Goal: Information Seeking & Learning: Understand process/instructions

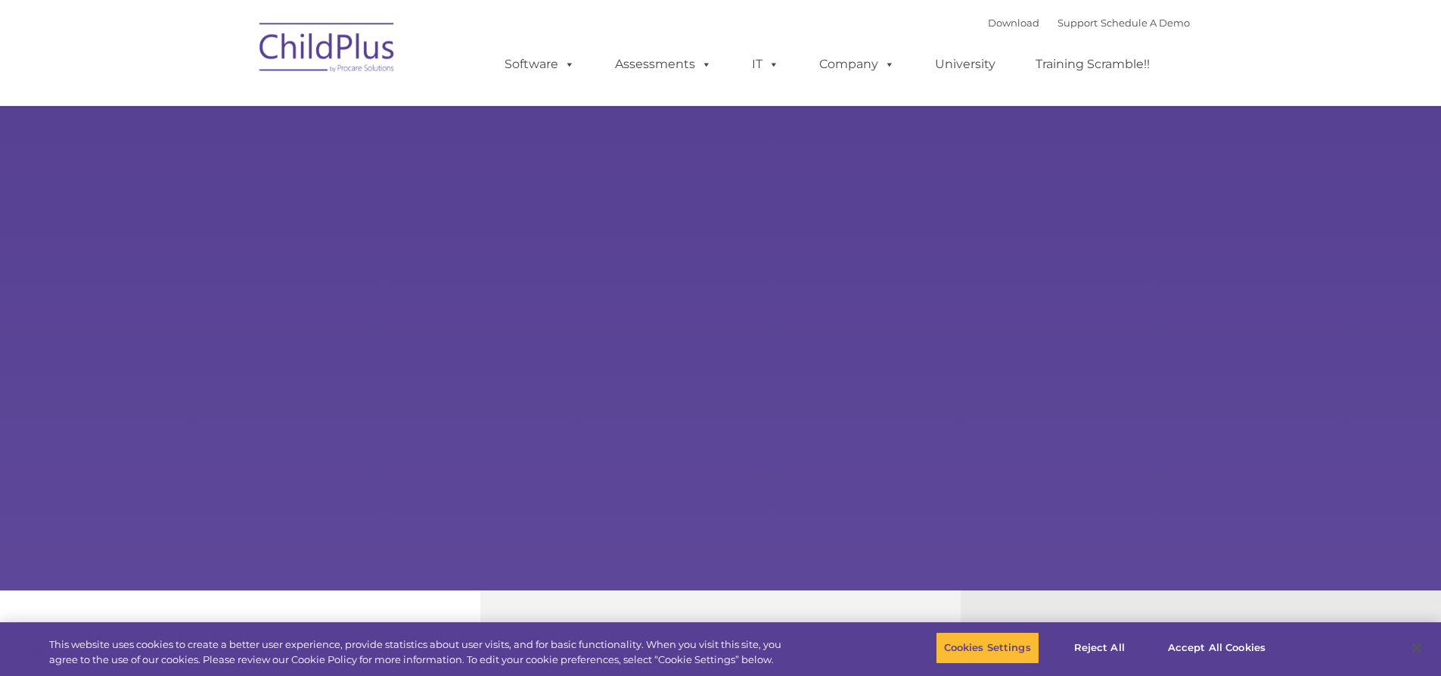
select select "MEDIUM"
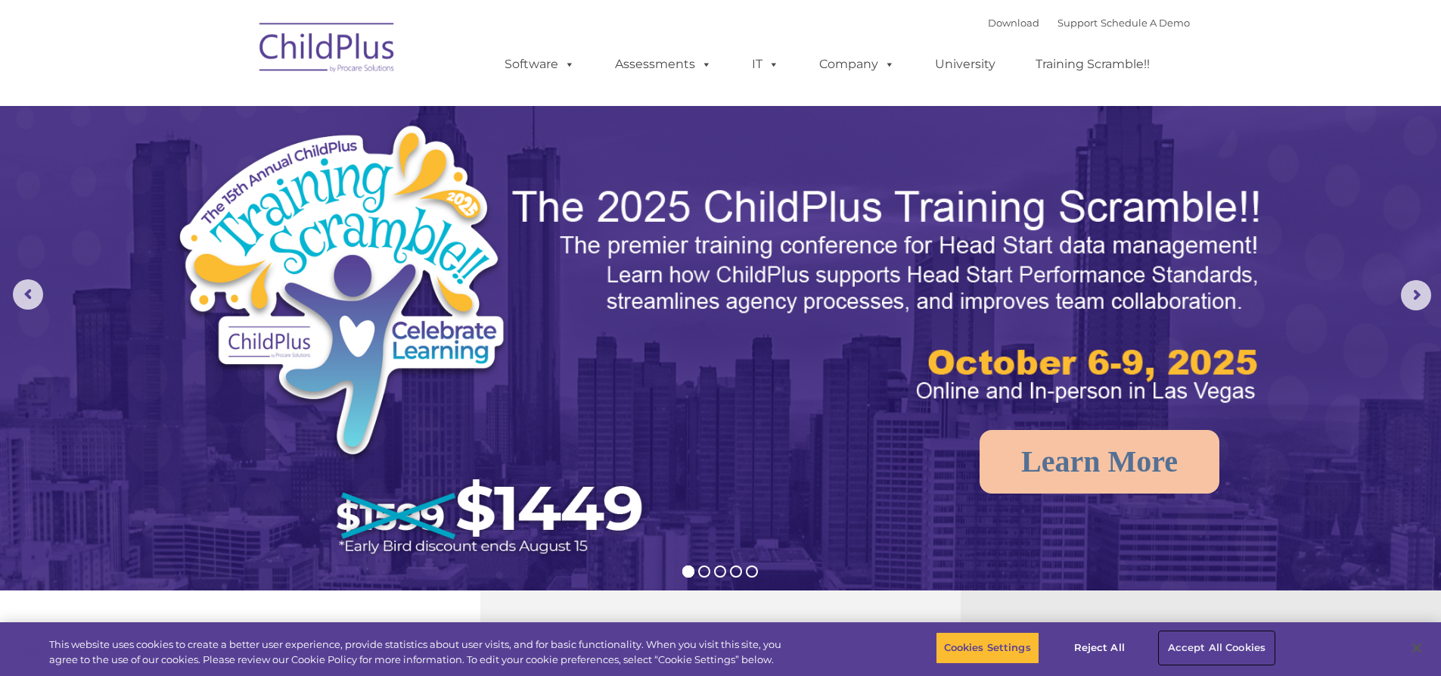
click at [1189, 648] on button "Accept All Cookies" at bounding box center [1217, 648] width 114 height 32
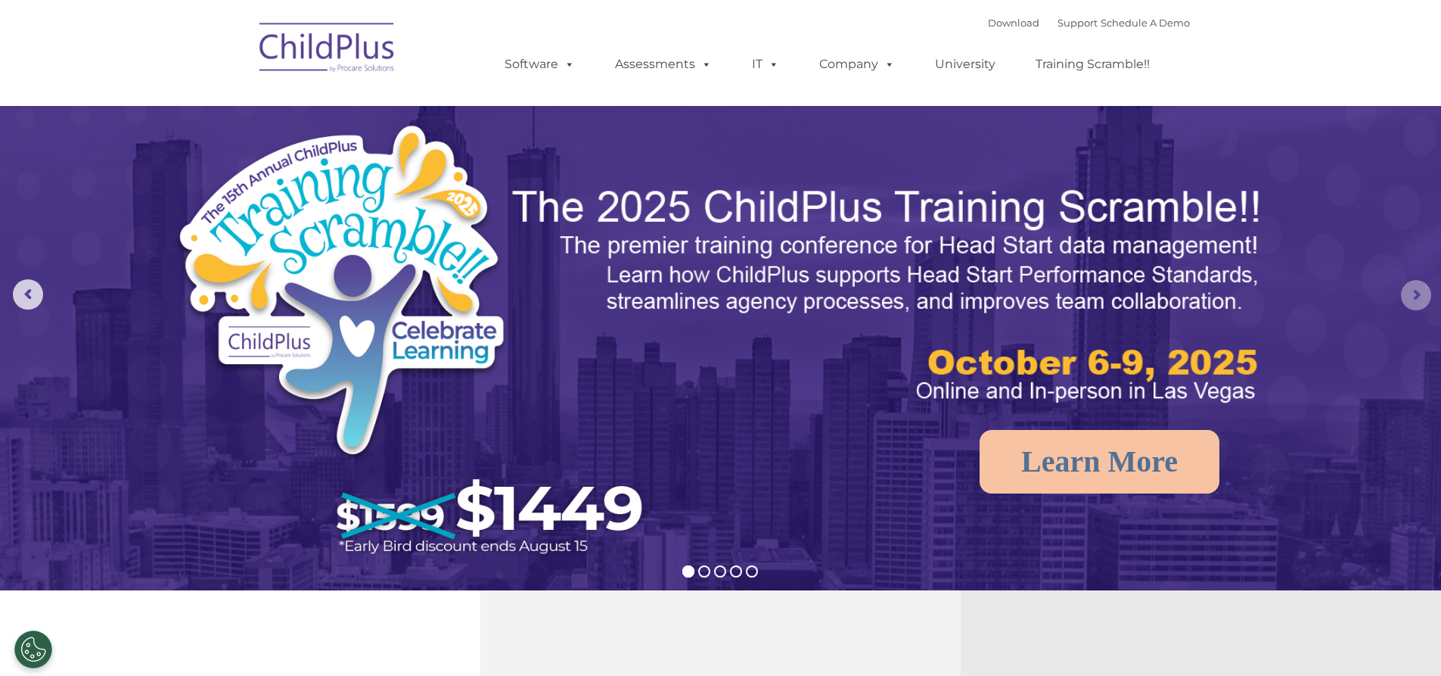
click at [1420, 291] on rs-arrow at bounding box center [1416, 295] width 30 height 30
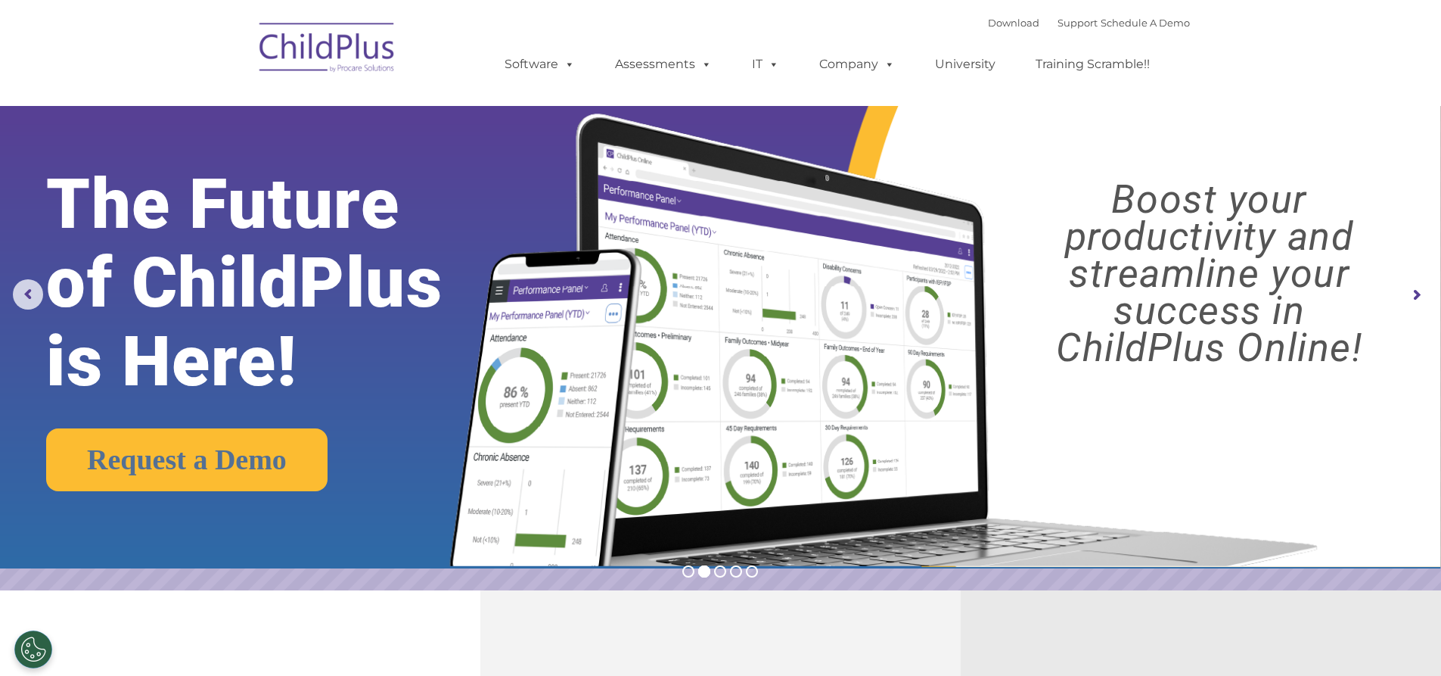
click at [1420, 291] on rs-arrow at bounding box center [1416, 295] width 30 height 30
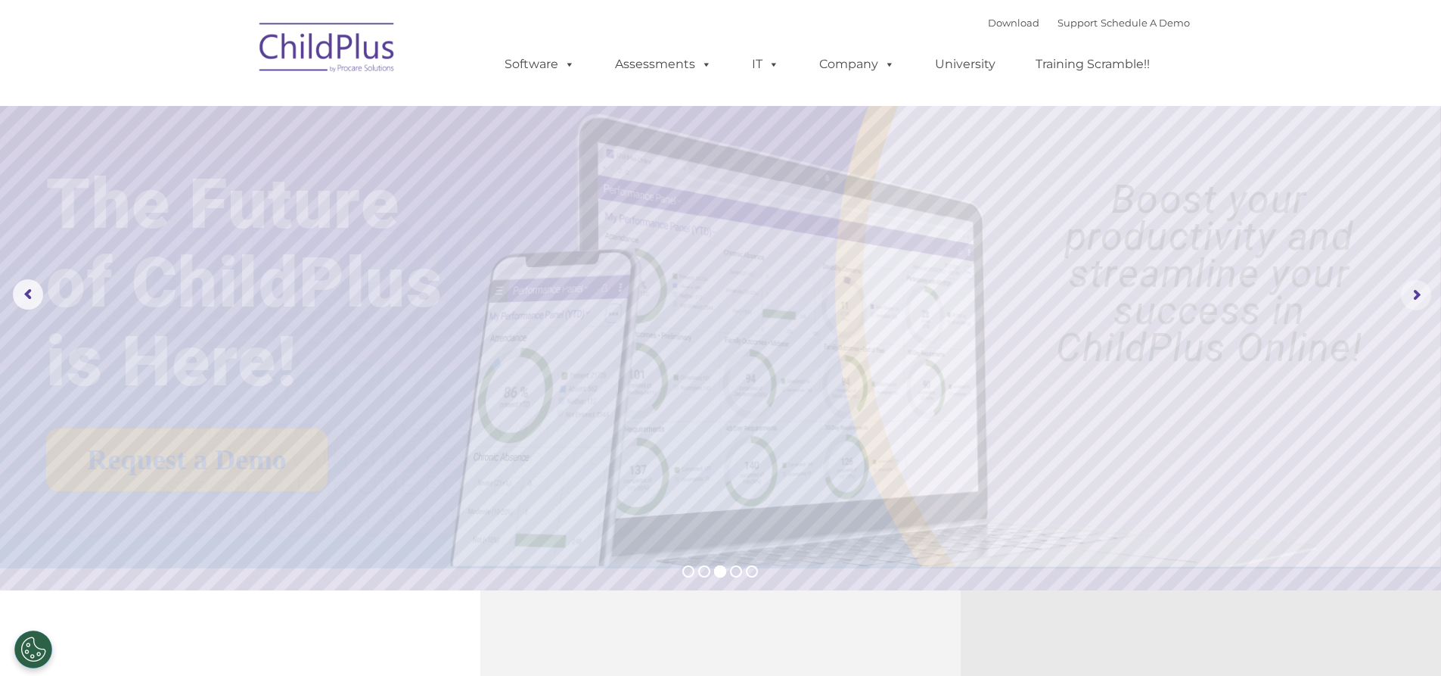
click at [1417, 296] on rs-arrow at bounding box center [1416, 295] width 30 height 30
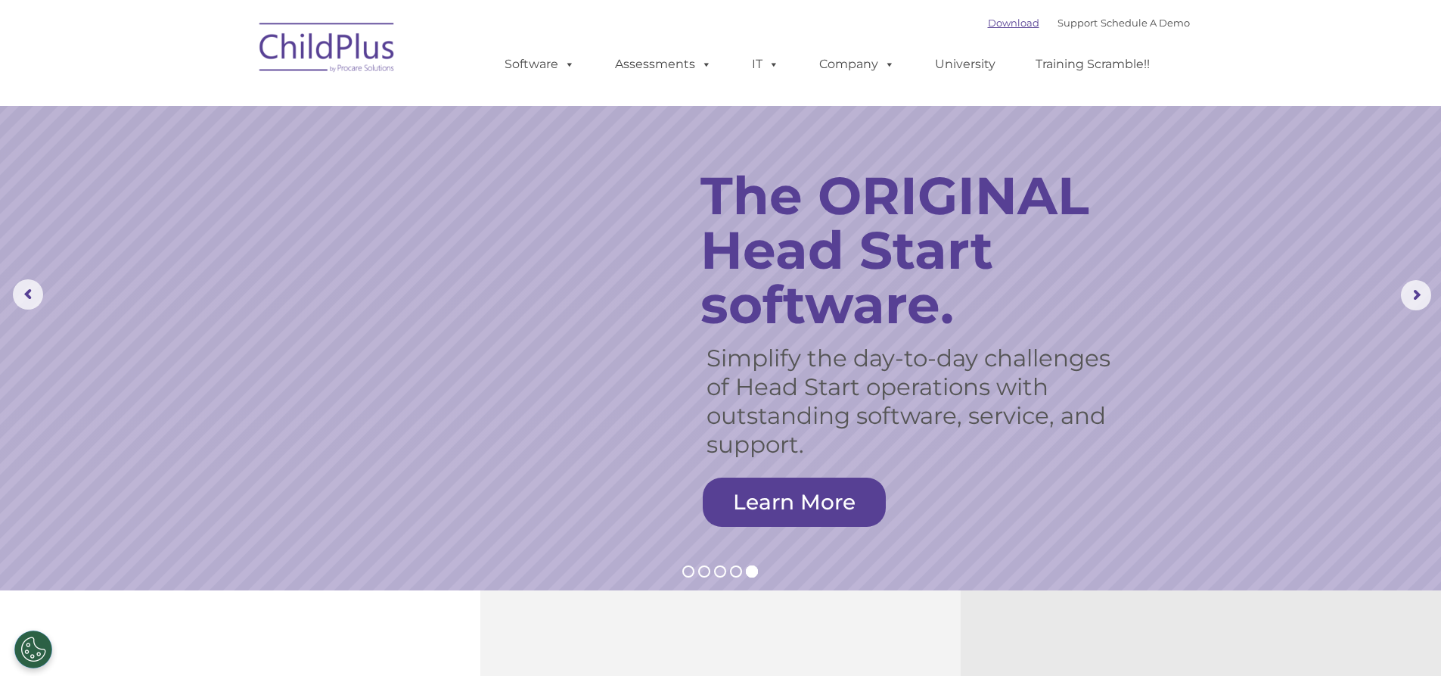
click at [1003, 26] on link "Download" at bounding box center [1013, 23] width 51 height 12
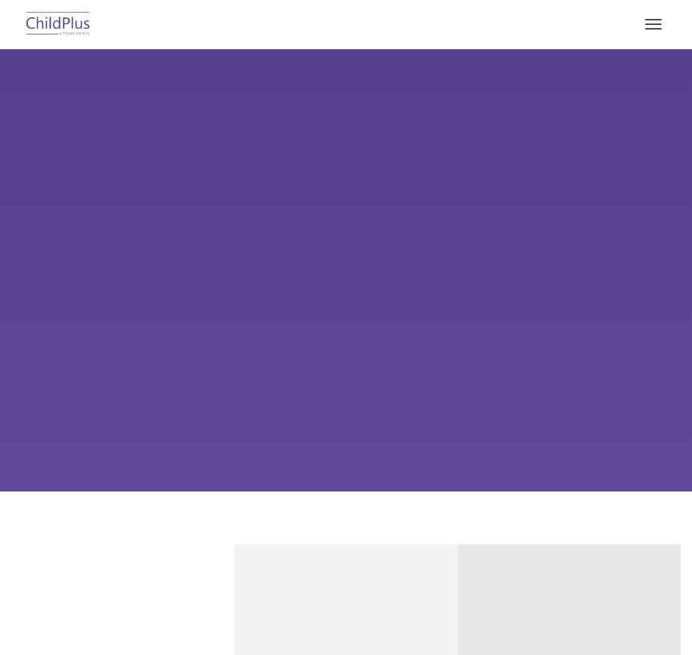
type input ""
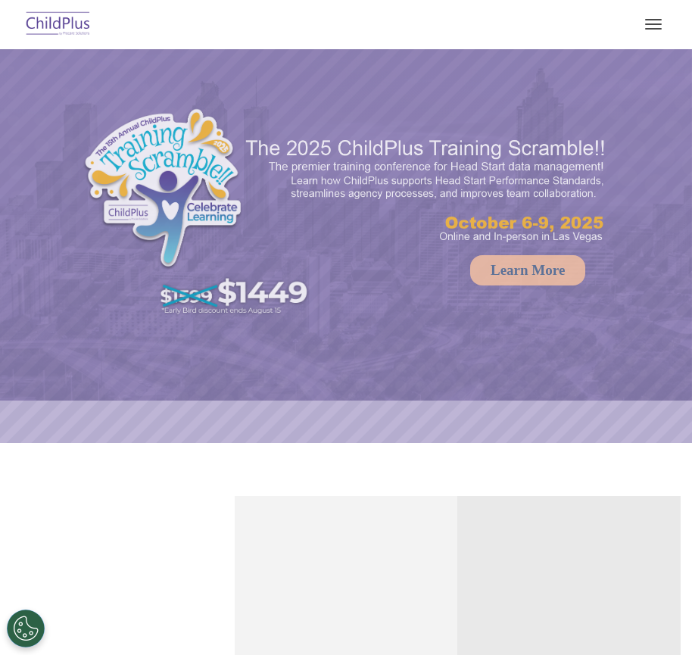
select select "MEDIUM"
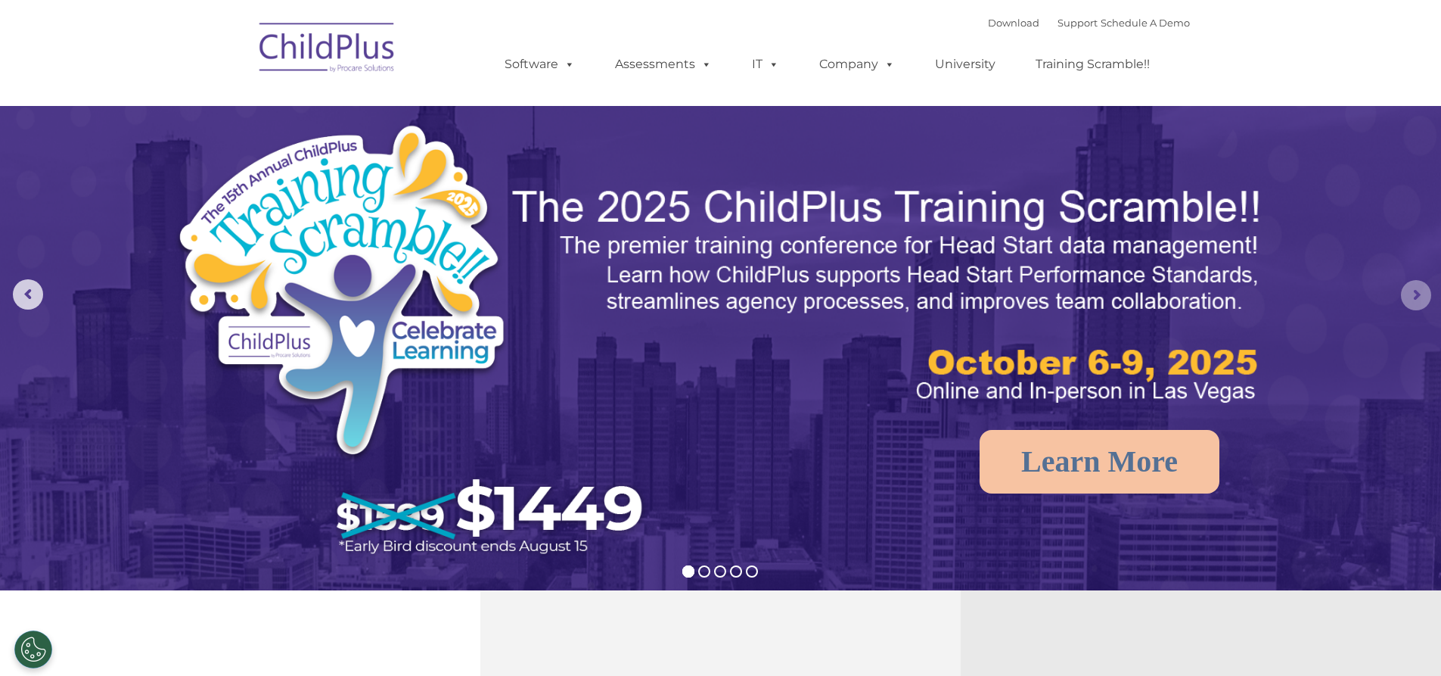
click at [691, 295] on rs-arrow at bounding box center [1416, 295] width 30 height 30
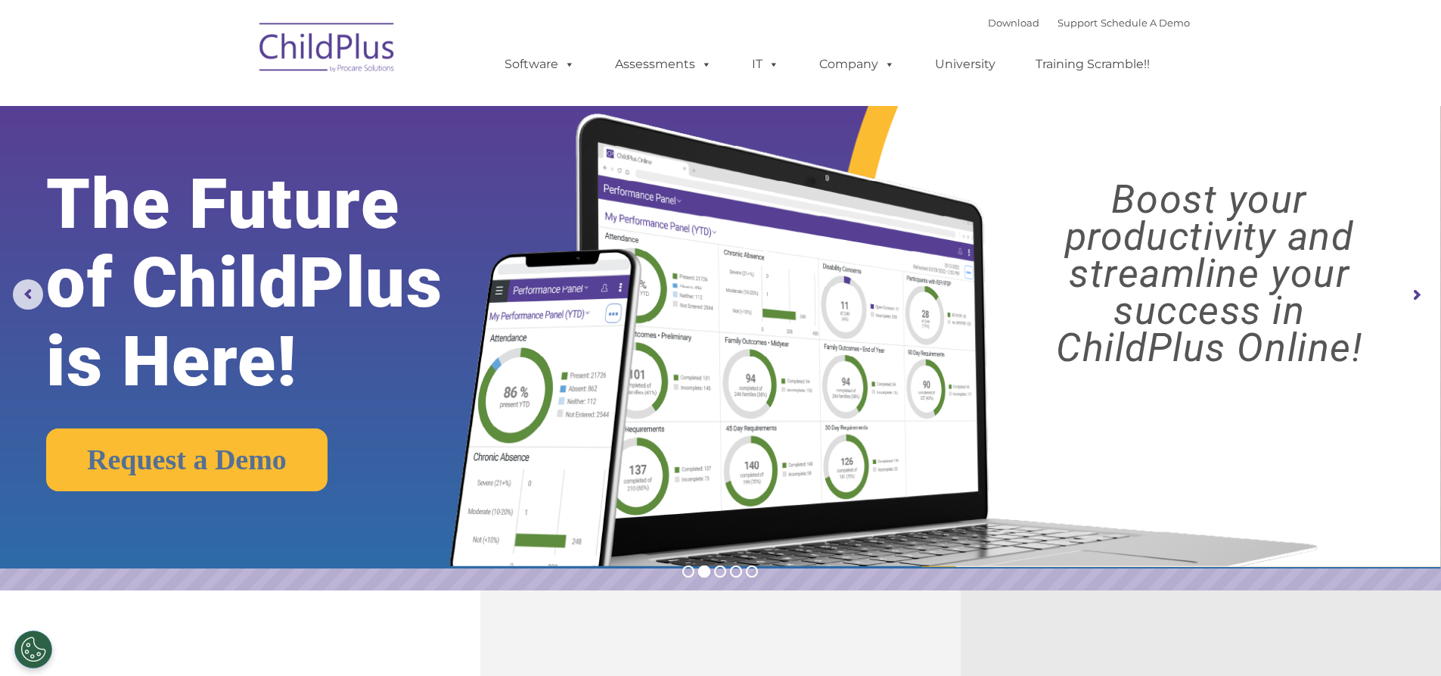
click at [691, 295] on rs-arrow at bounding box center [1416, 295] width 30 height 30
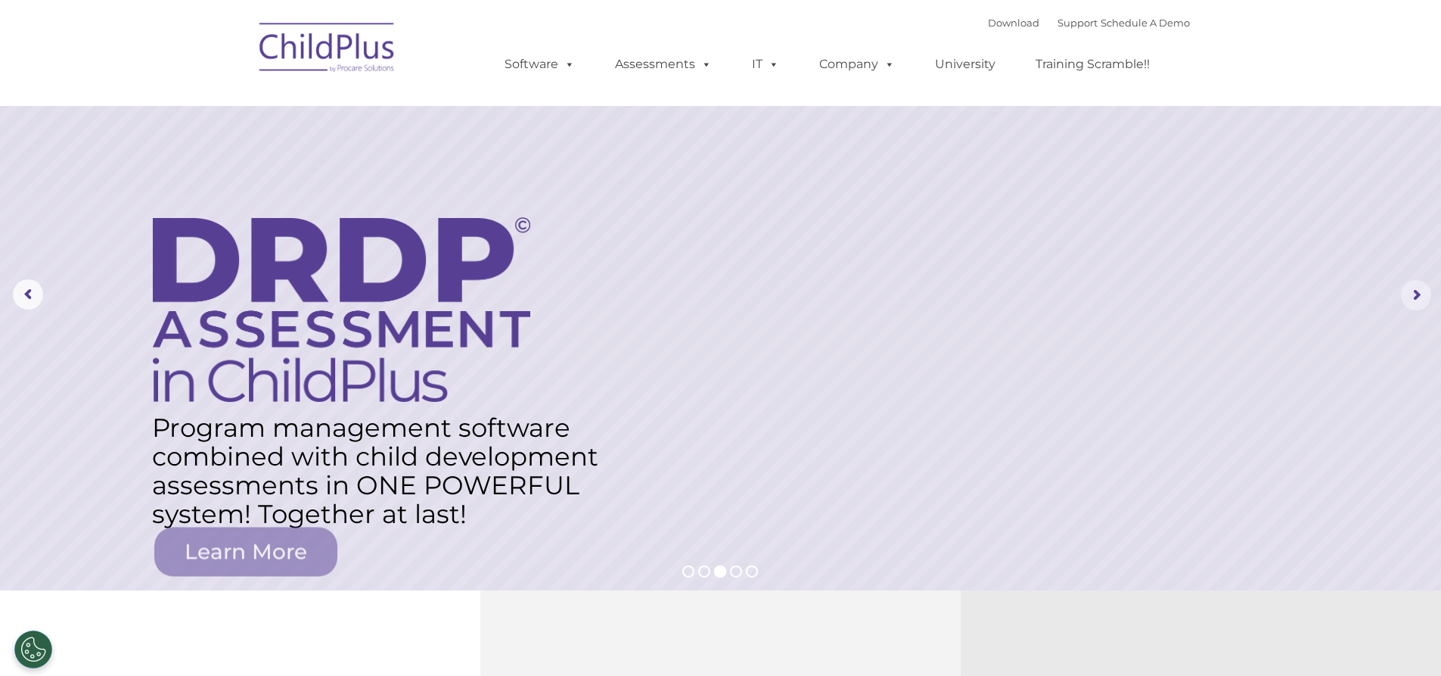
click at [691, 295] on rs-arrow at bounding box center [1416, 295] width 30 height 30
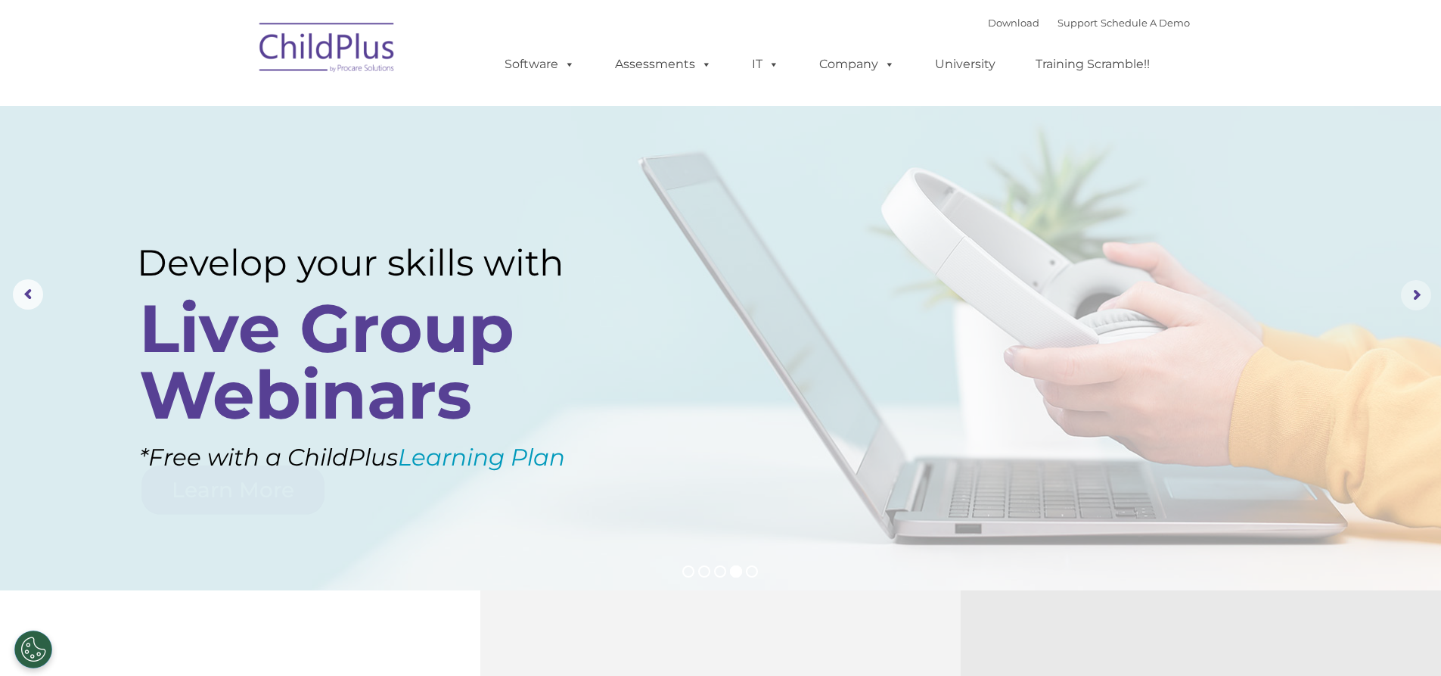
click at [691, 295] on rs-arrow at bounding box center [1416, 295] width 30 height 30
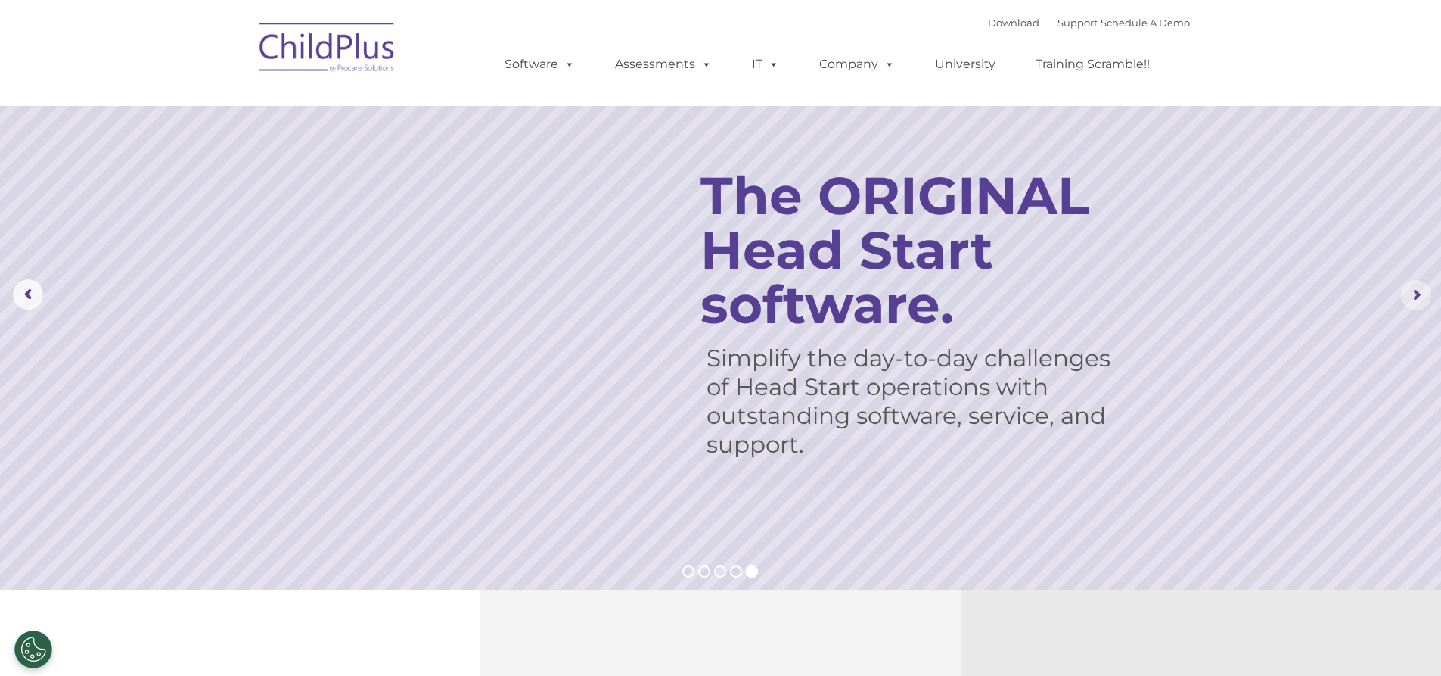
click at [691, 295] on rs-arrow at bounding box center [1416, 295] width 30 height 30
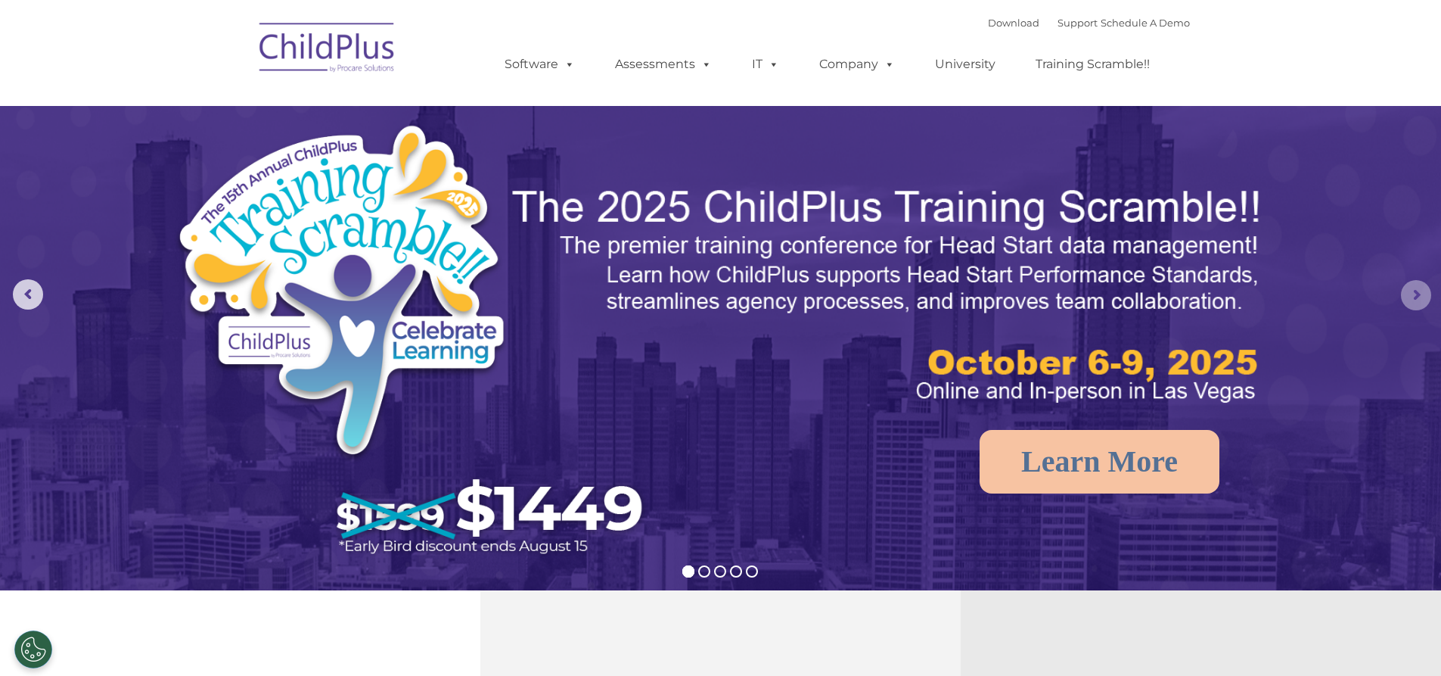
click at [691, 295] on rs-arrow at bounding box center [1416, 295] width 30 height 30
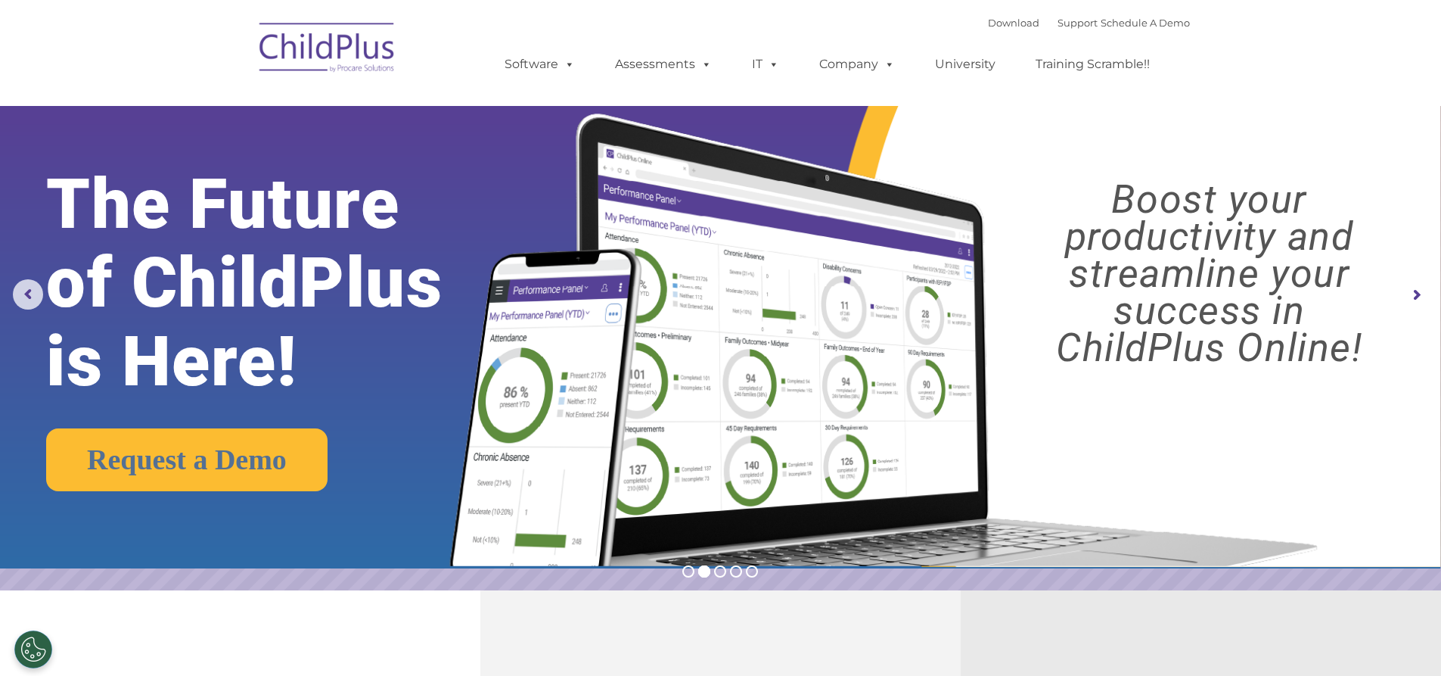
click at [691, 295] on rs-arrow at bounding box center [1416, 295] width 30 height 30
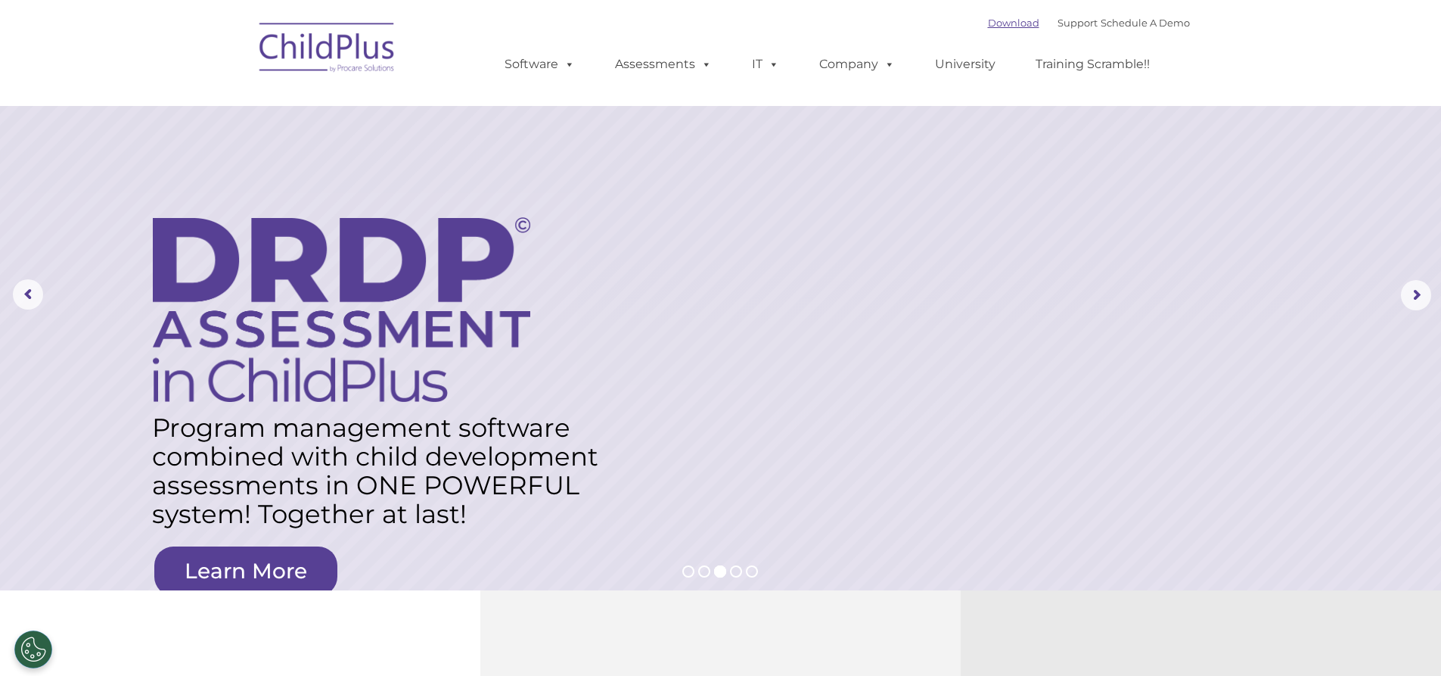
click at [691, 24] on link "Download" at bounding box center [1013, 23] width 51 height 12
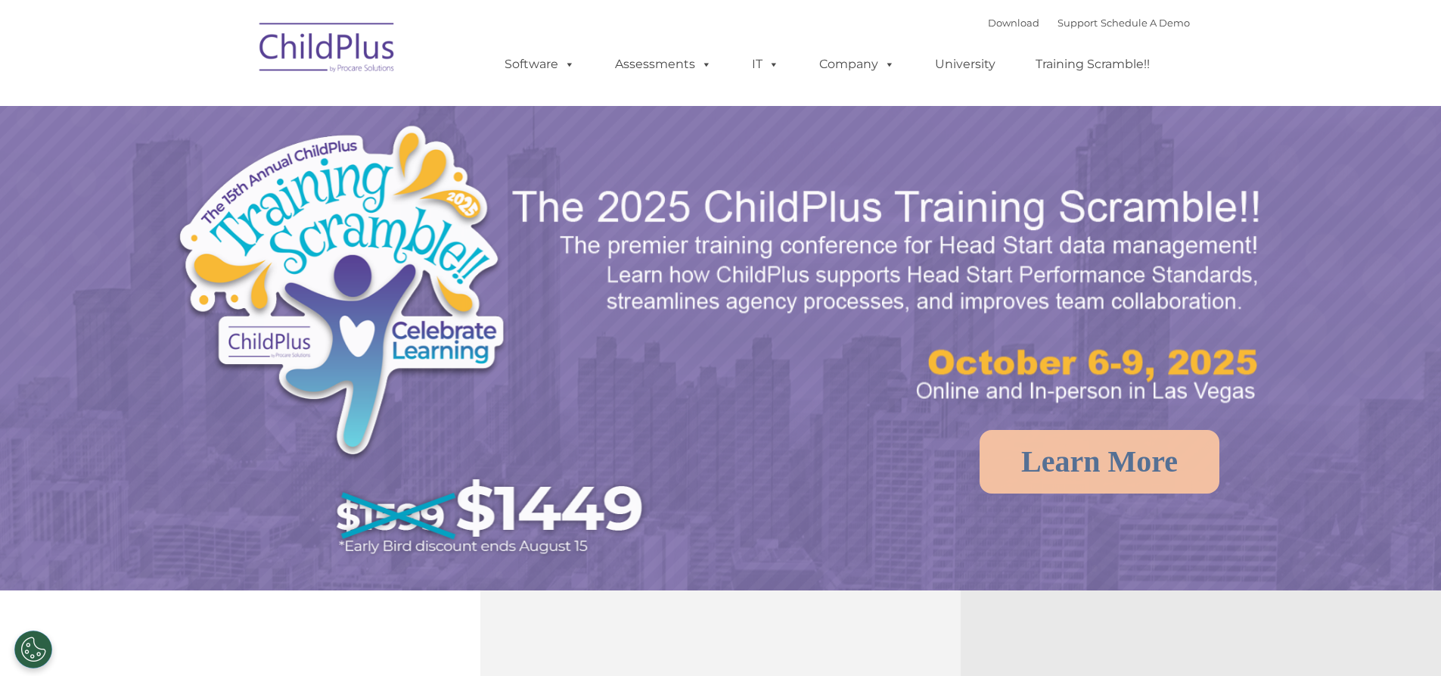
select select "MEDIUM"
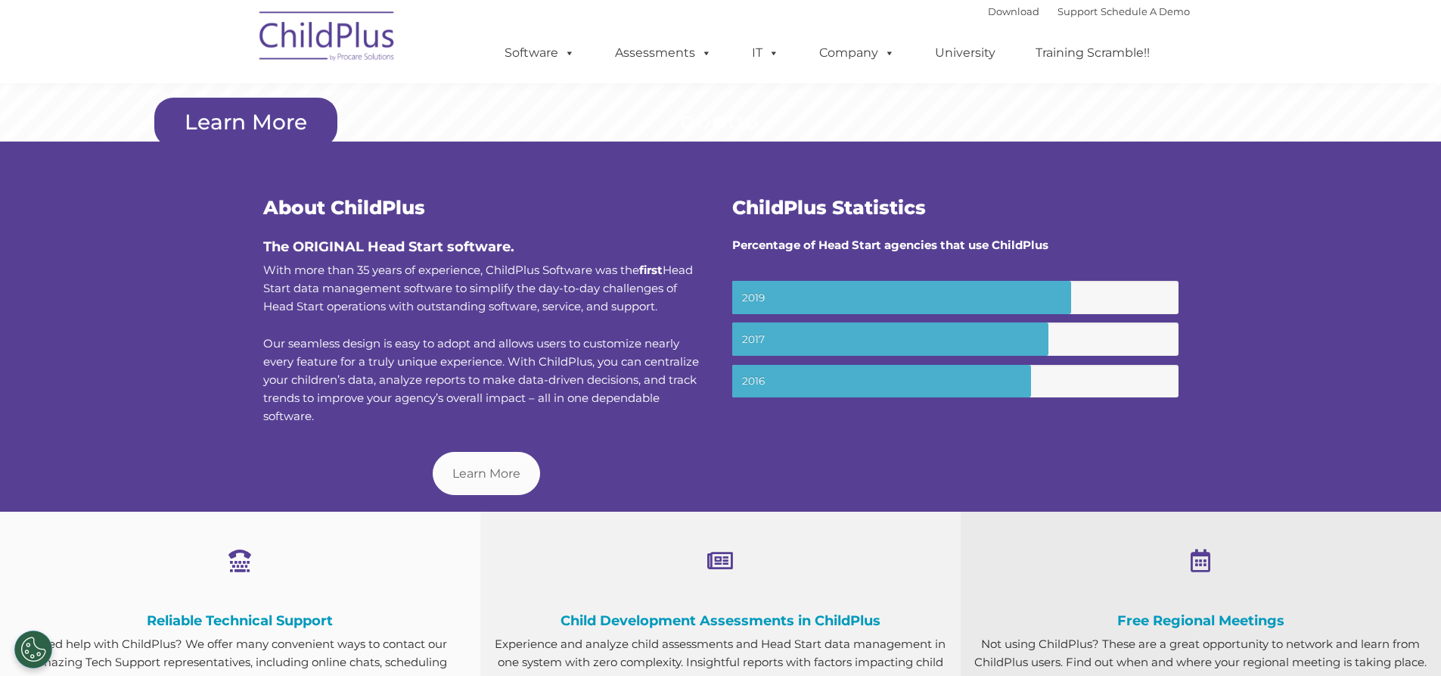
scroll to position [421, 0]
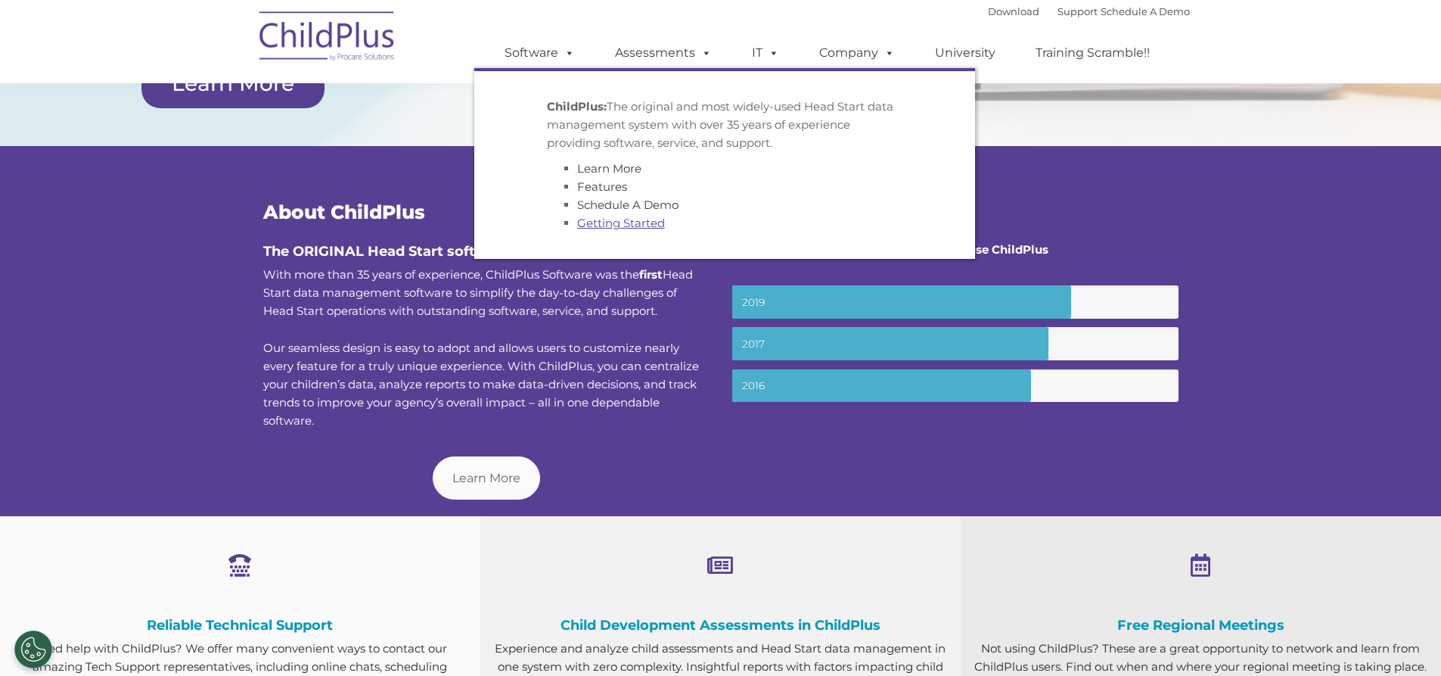
click at [636, 218] on link "Getting Started" at bounding box center [621, 223] width 88 height 14
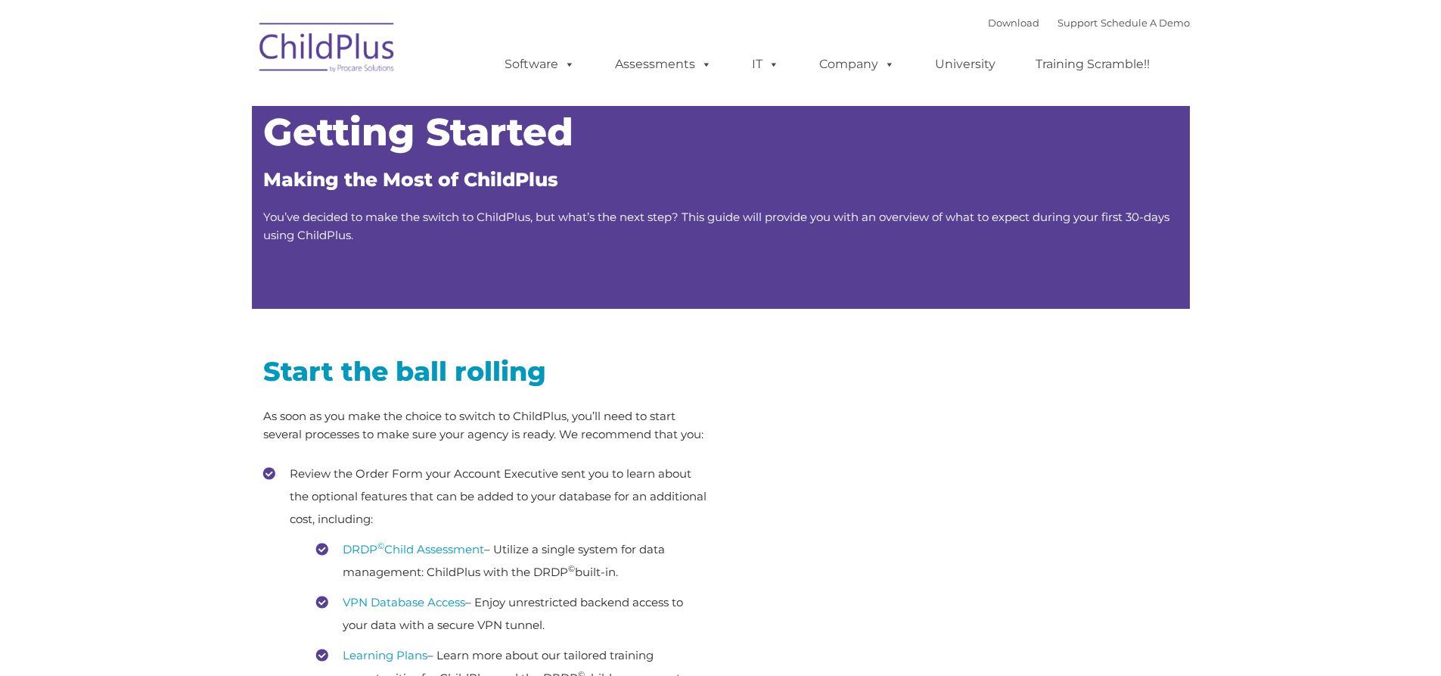
type input ""
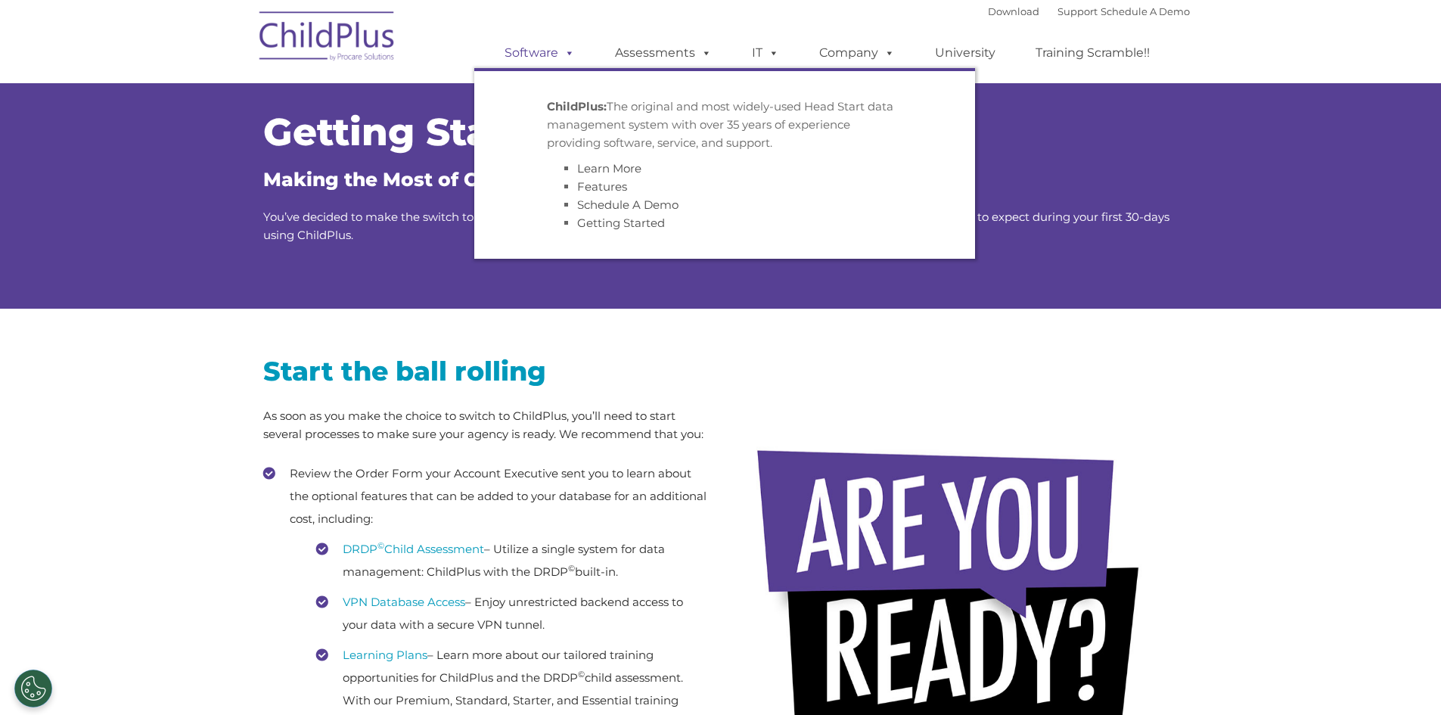
click at [548, 48] on link "Software" at bounding box center [540, 53] width 101 height 30
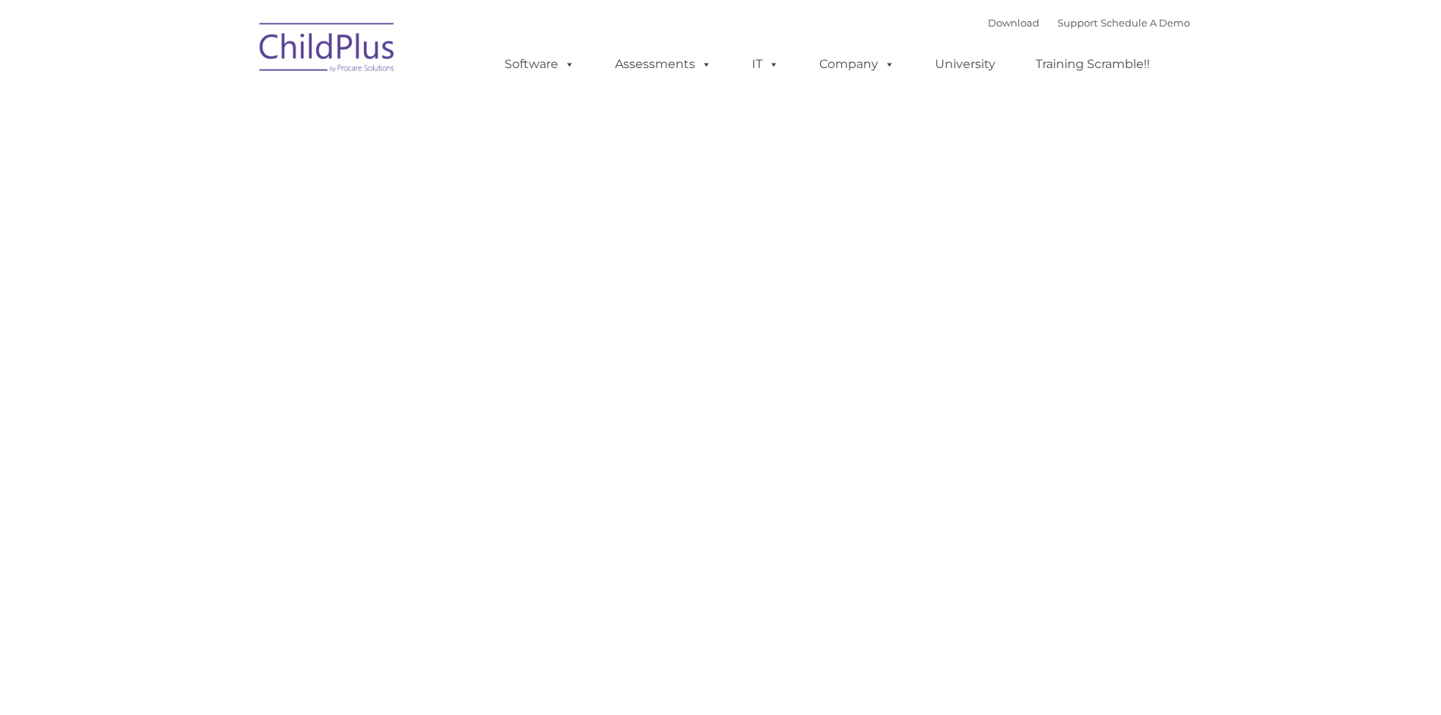
type input ""
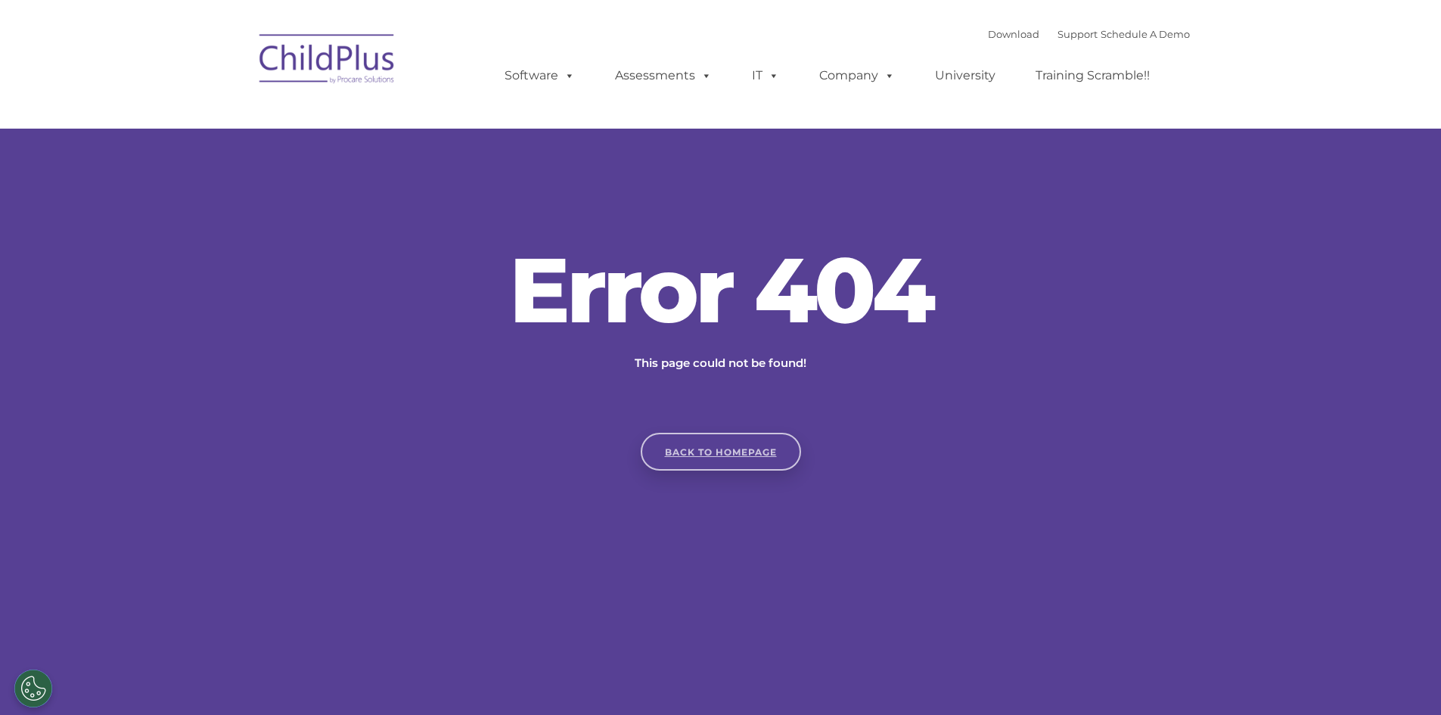
click at [746, 445] on link "Back to homepage" at bounding box center [721, 452] width 160 height 38
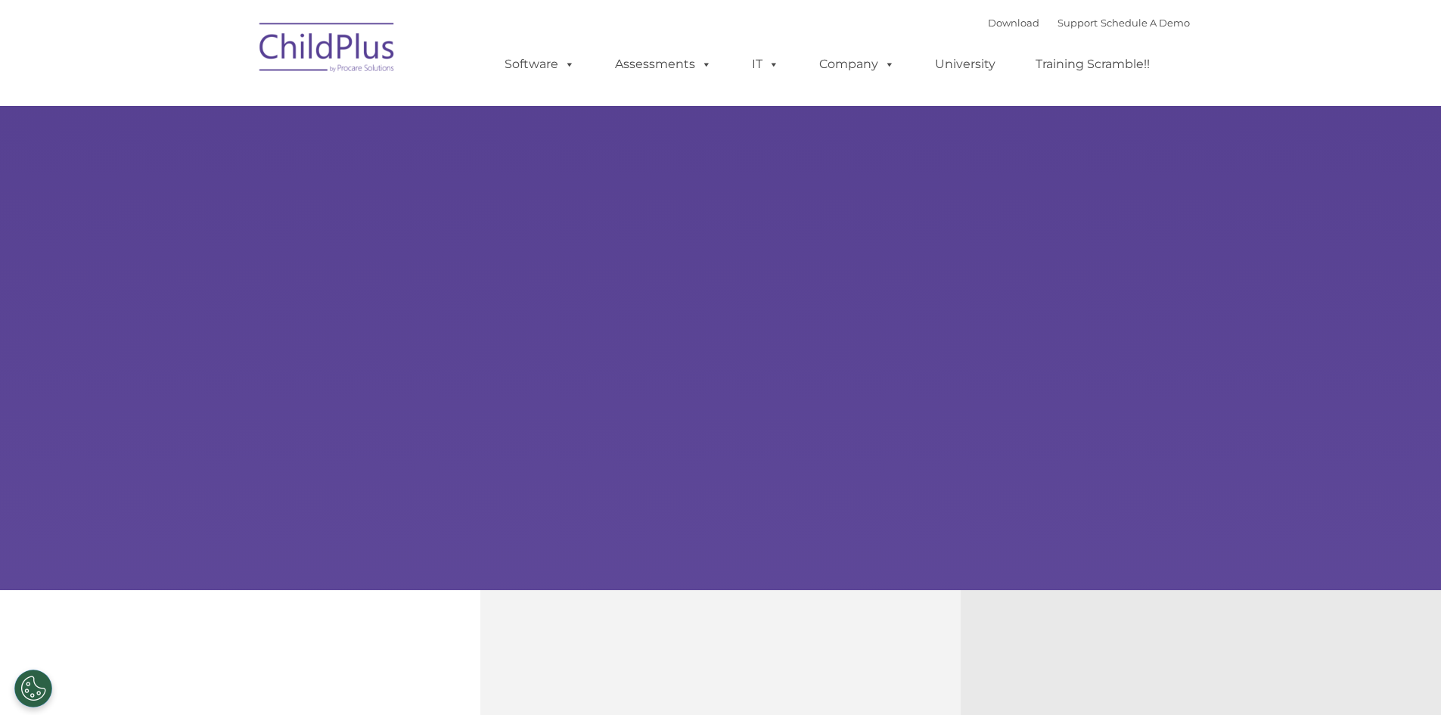
type input ""
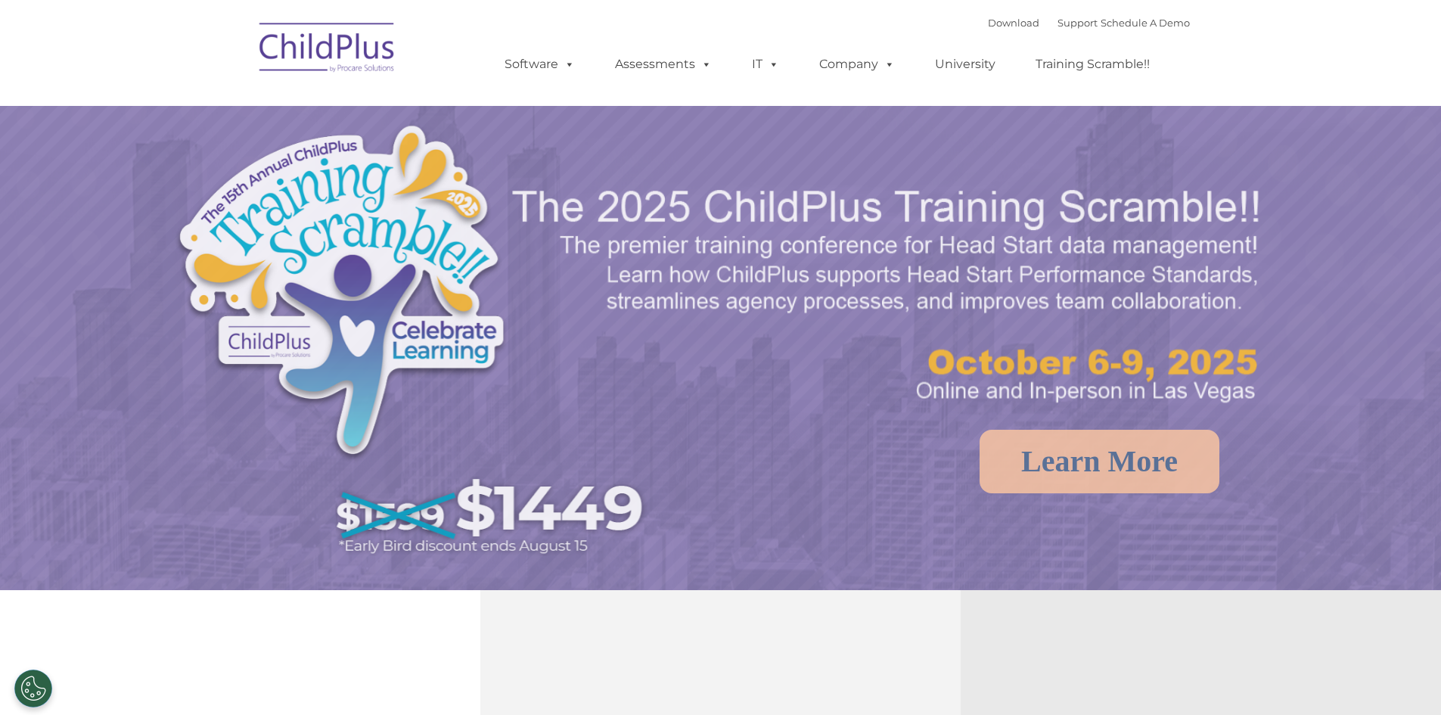
select select "MEDIUM"
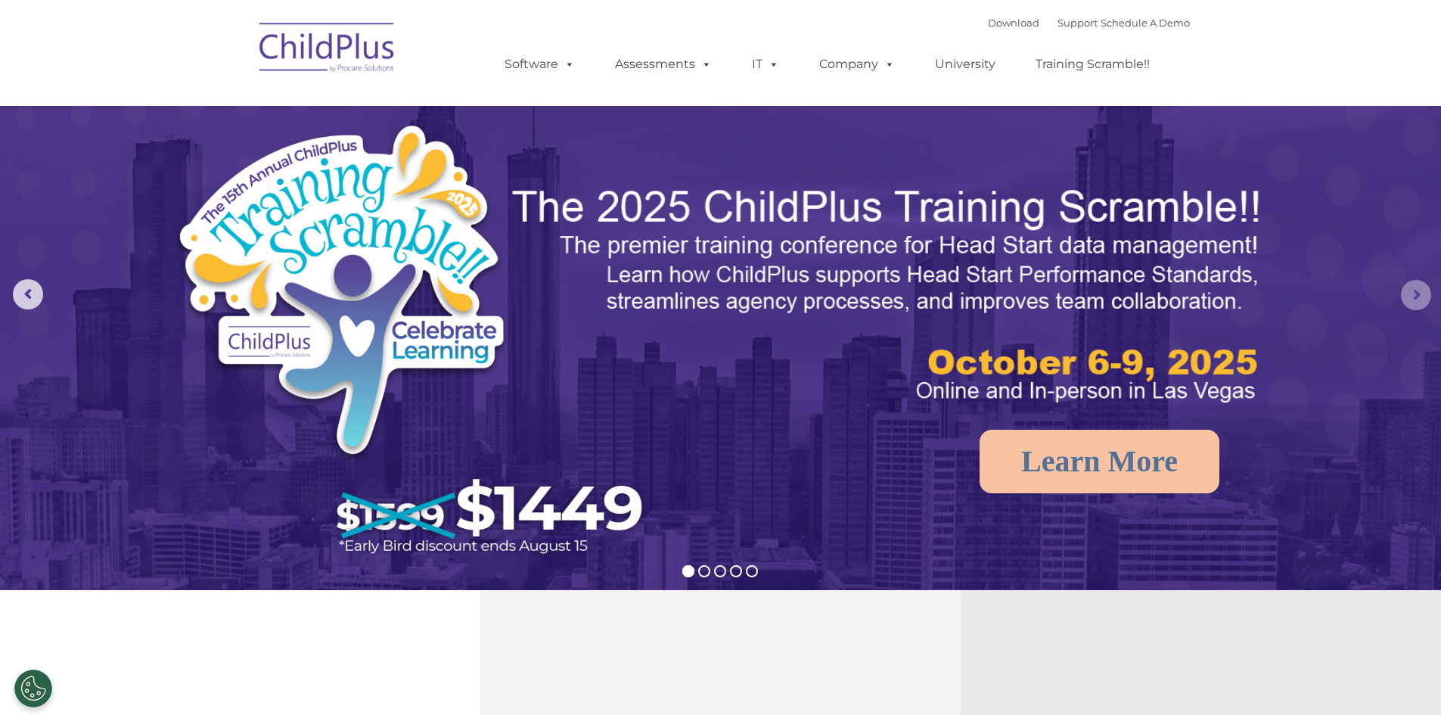
click at [1413, 292] on rs-arrow at bounding box center [1416, 295] width 30 height 30
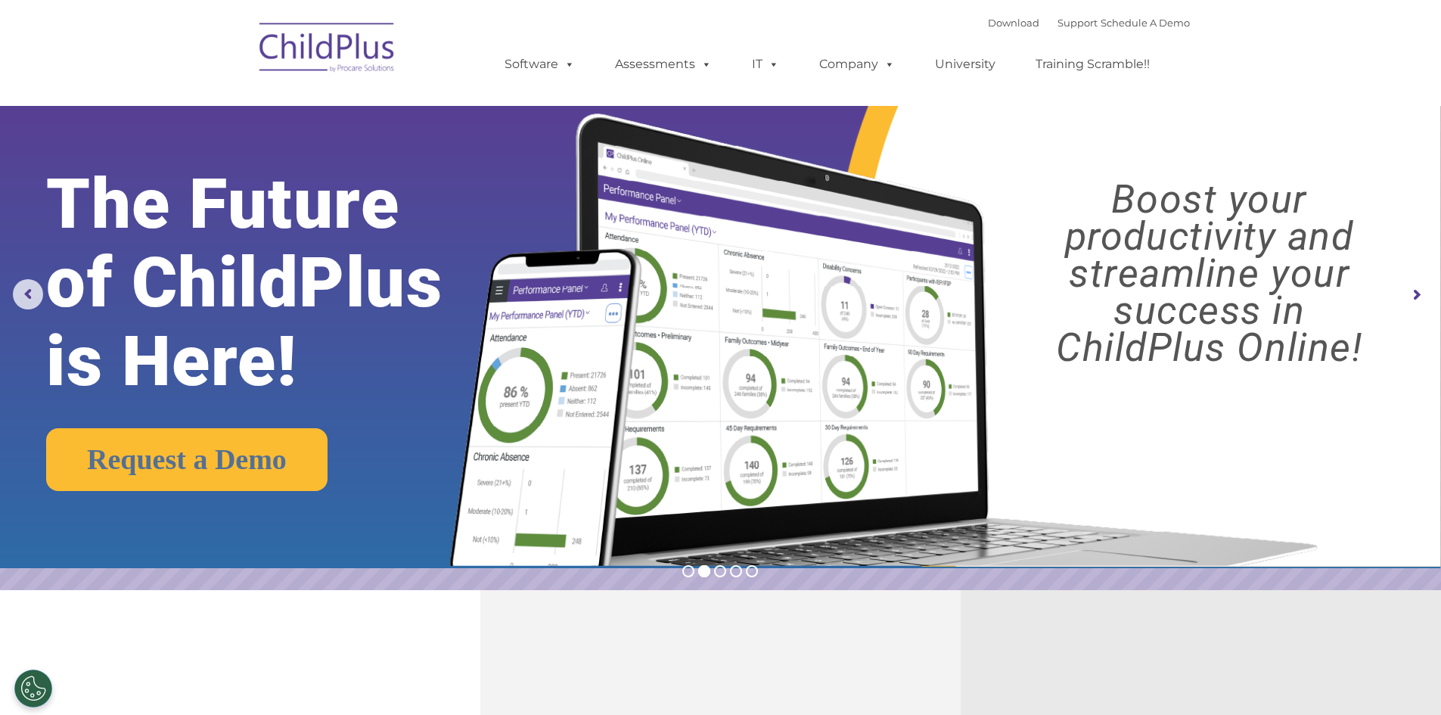
click at [1413, 292] on rs-arrow at bounding box center [1416, 295] width 30 height 30
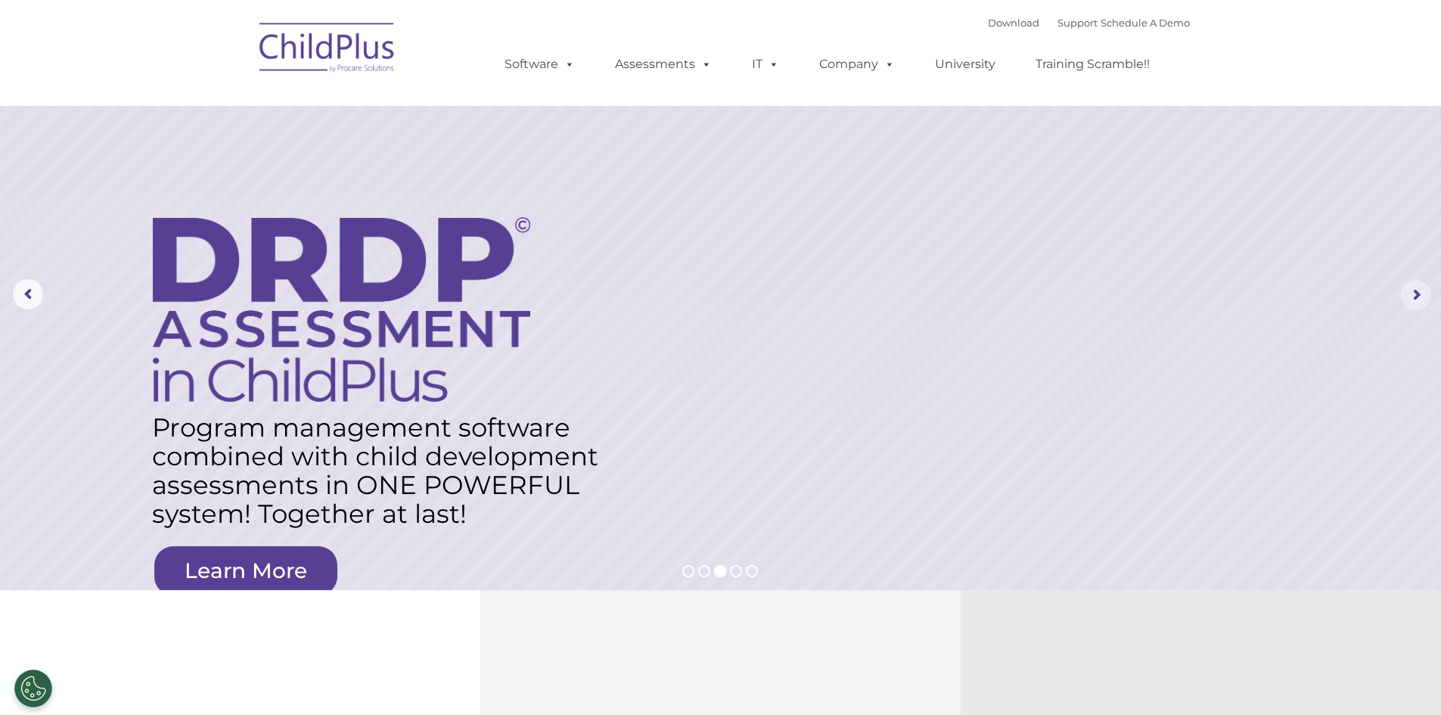
click at [1413, 292] on rs-arrow at bounding box center [1416, 295] width 30 height 30
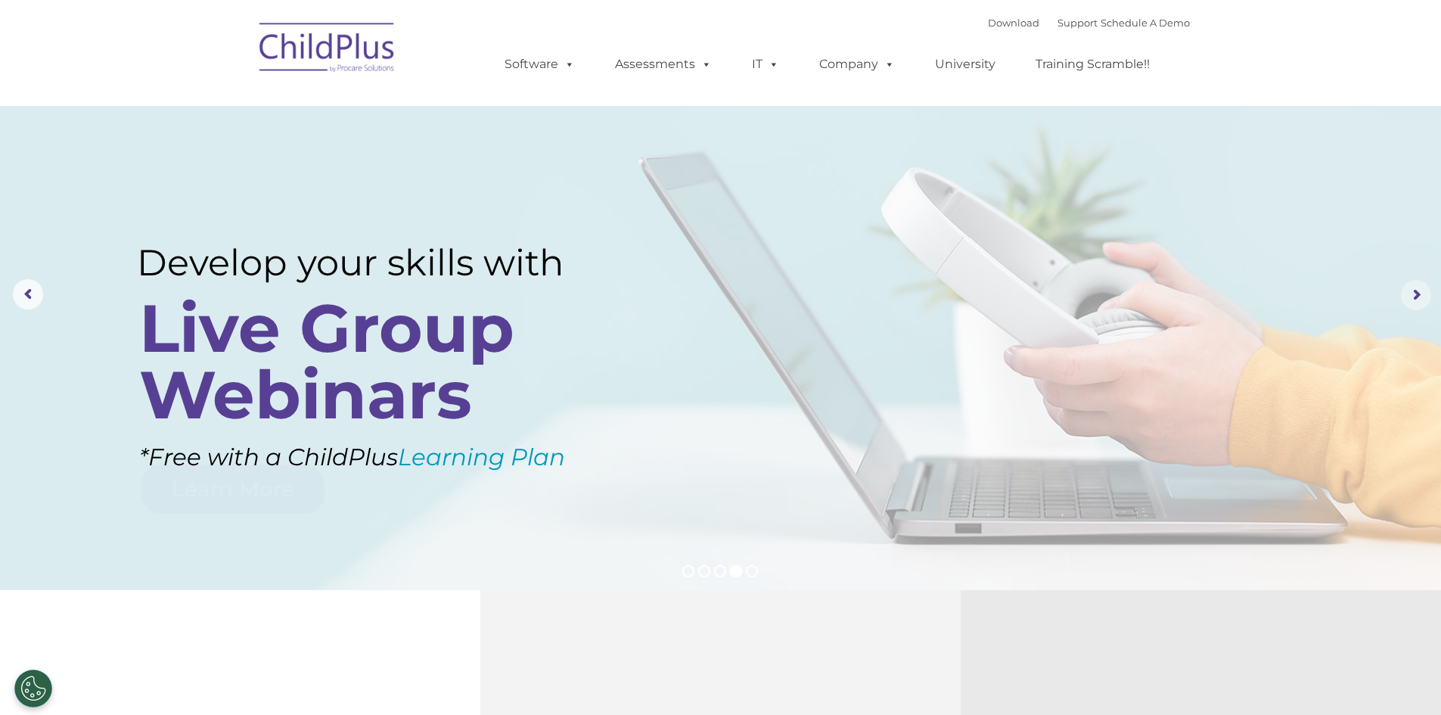
click at [1413, 292] on rs-arrow at bounding box center [1416, 295] width 30 height 30
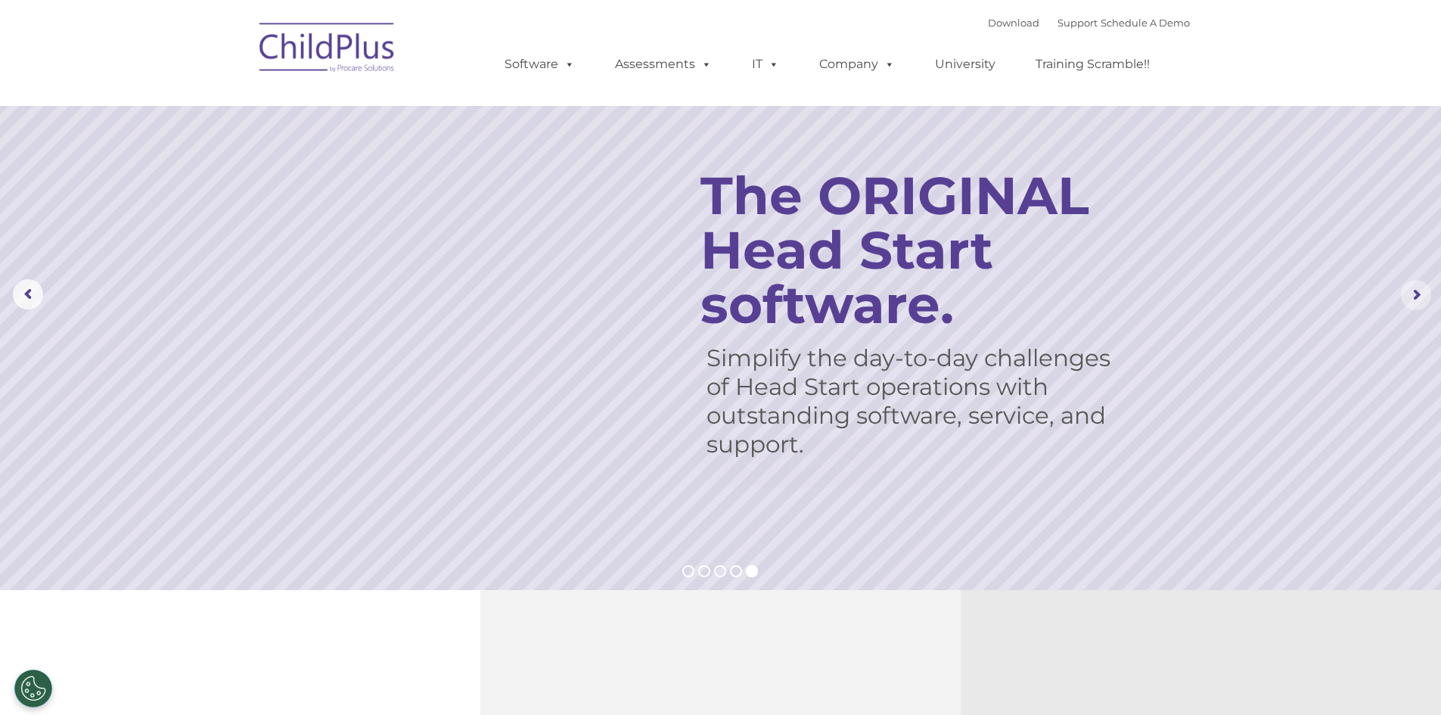
click at [1413, 292] on rs-arrow at bounding box center [1416, 295] width 30 height 30
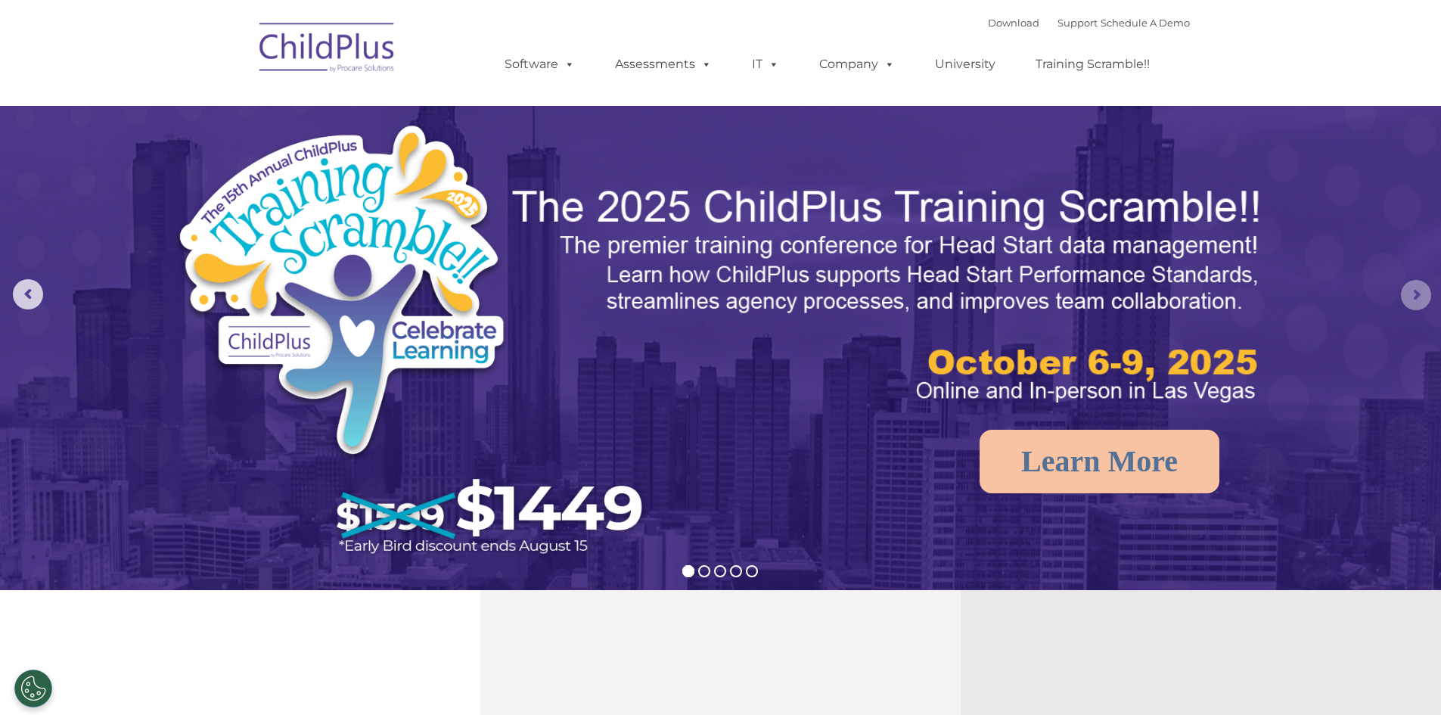
click at [1413, 292] on rs-arrow at bounding box center [1416, 295] width 30 height 30
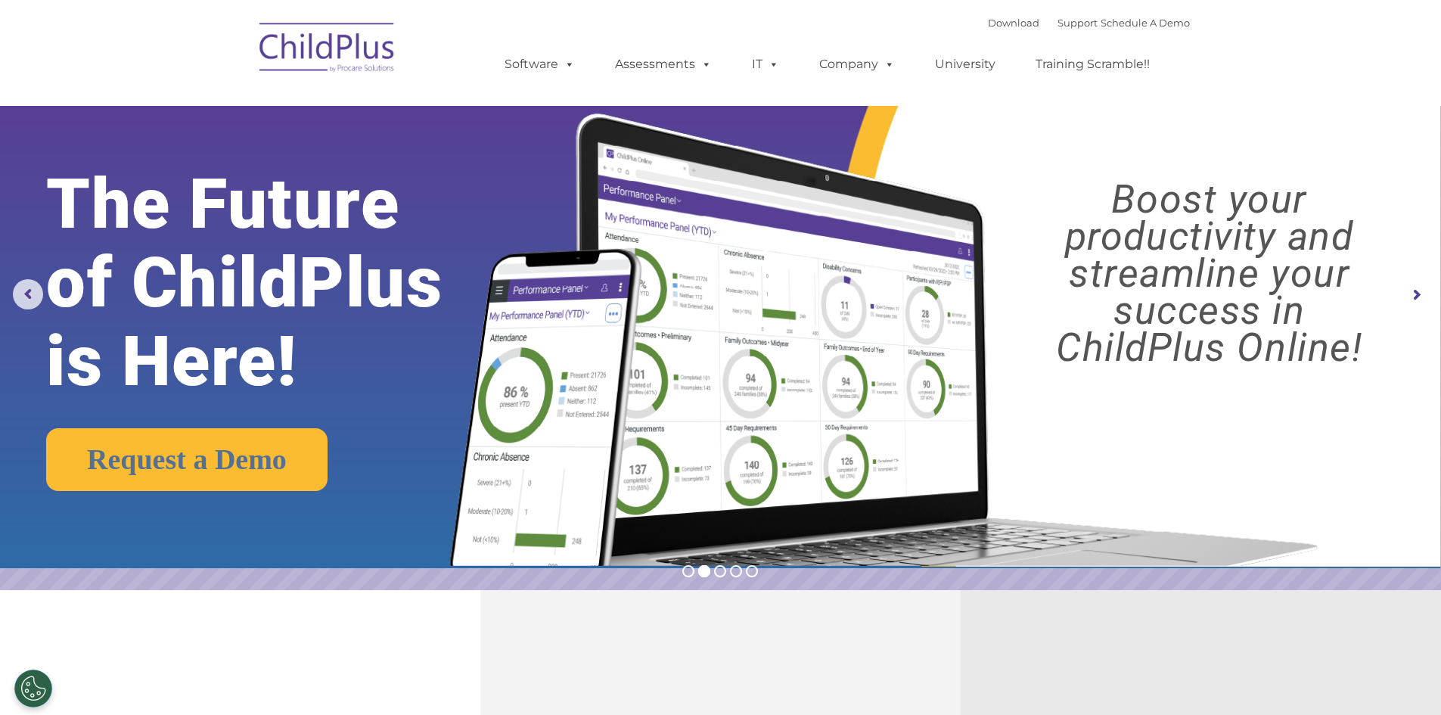
click at [755, 80] on ul "Software ChildPlus: The original and most widely-used Head Start data managemen…" at bounding box center [832, 64] width 716 height 61
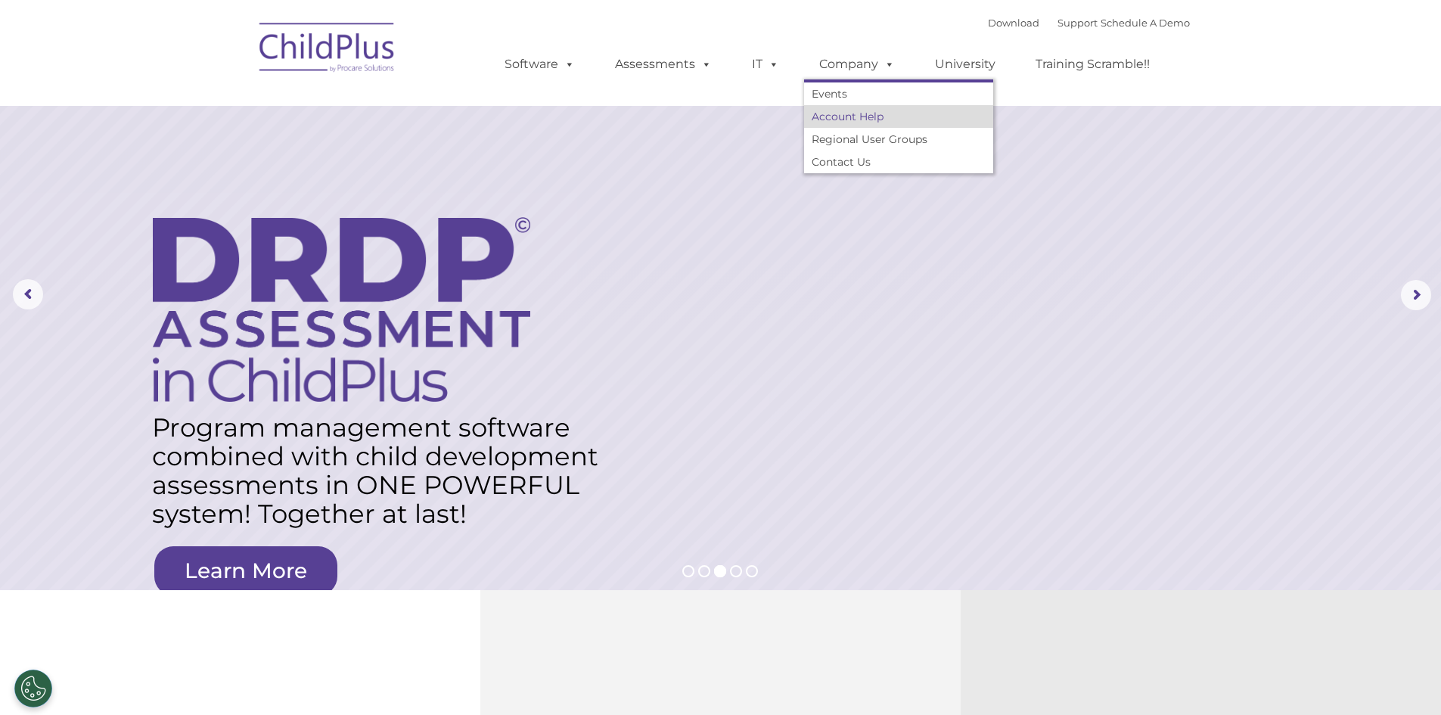
click at [863, 117] on link "Account Help" at bounding box center [898, 116] width 189 height 23
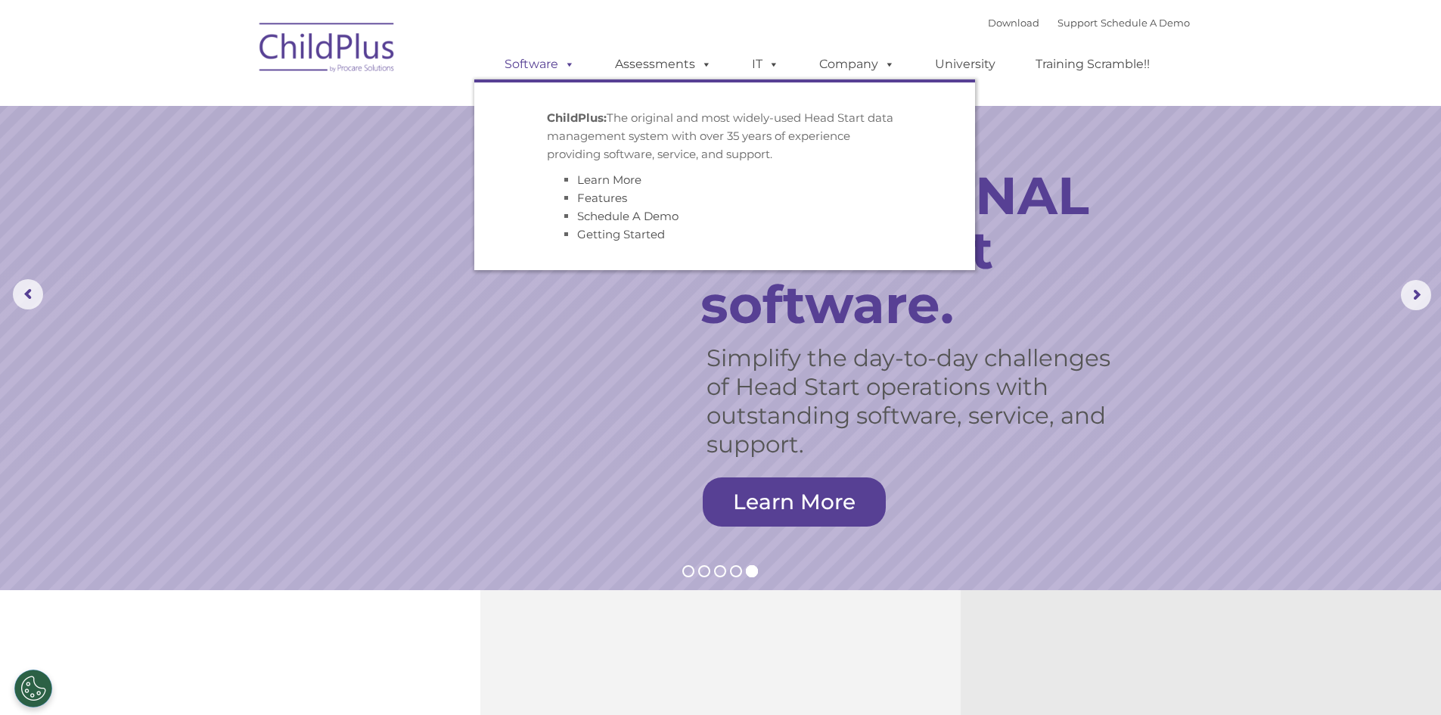
click at [559, 63] on span at bounding box center [566, 64] width 17 height 14
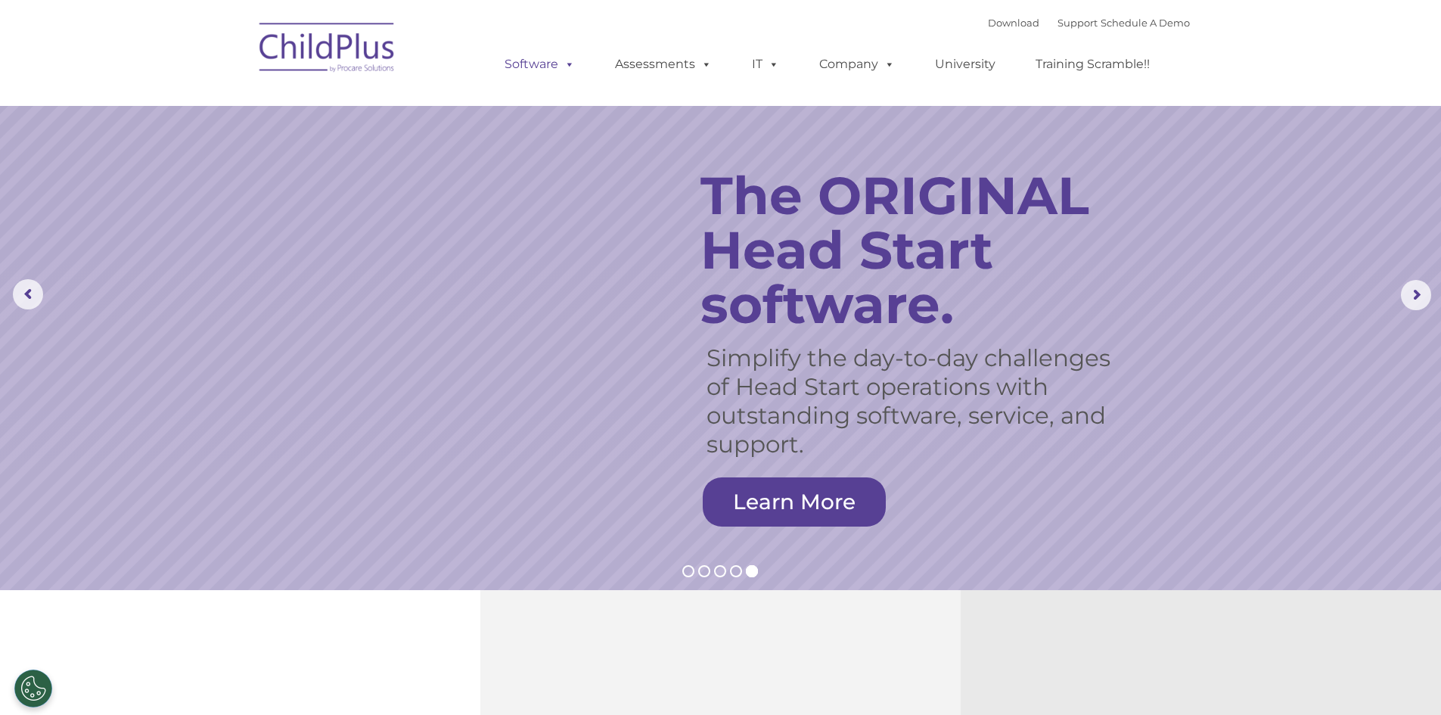
click at [568, 64] on span at bounding box center [566, 64] width 17 height 14
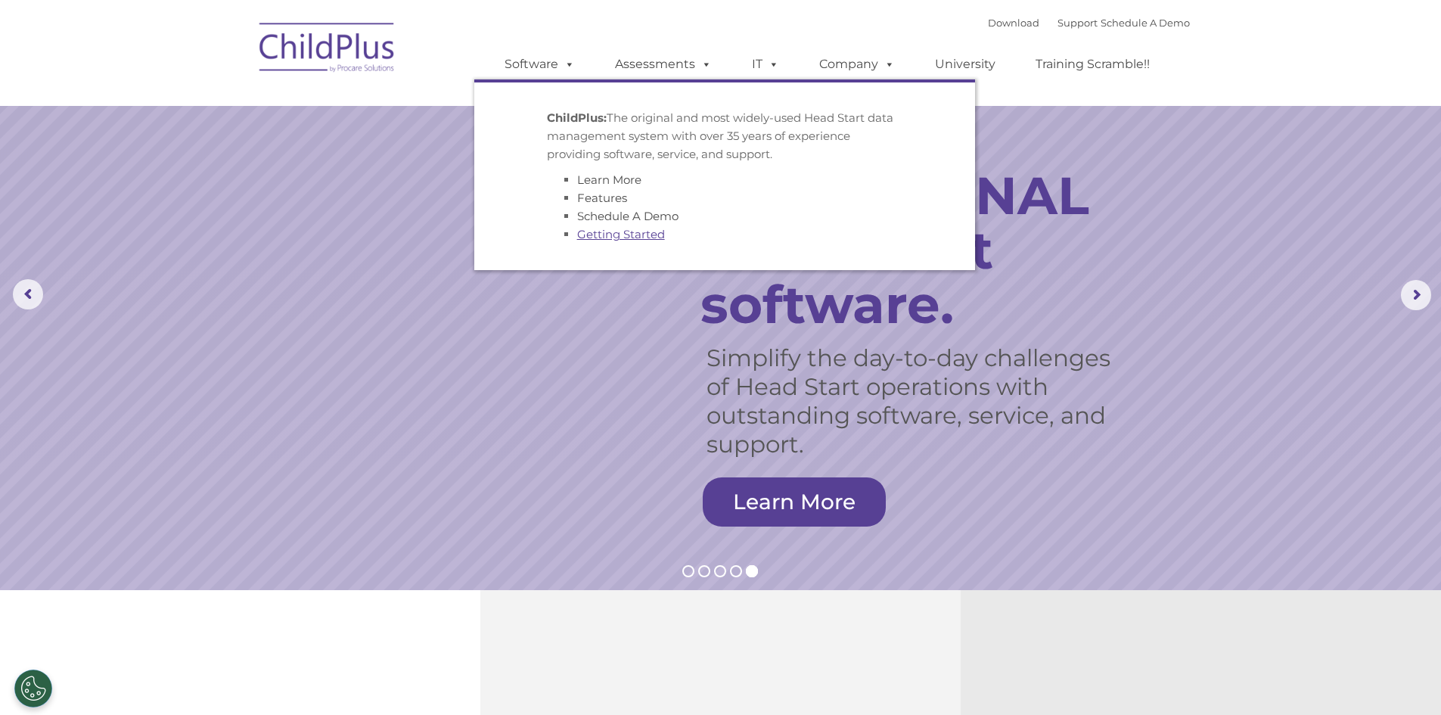
click at [584, 233] on link "Getting Started" at bounding box center [621, 234] width 88 height 14
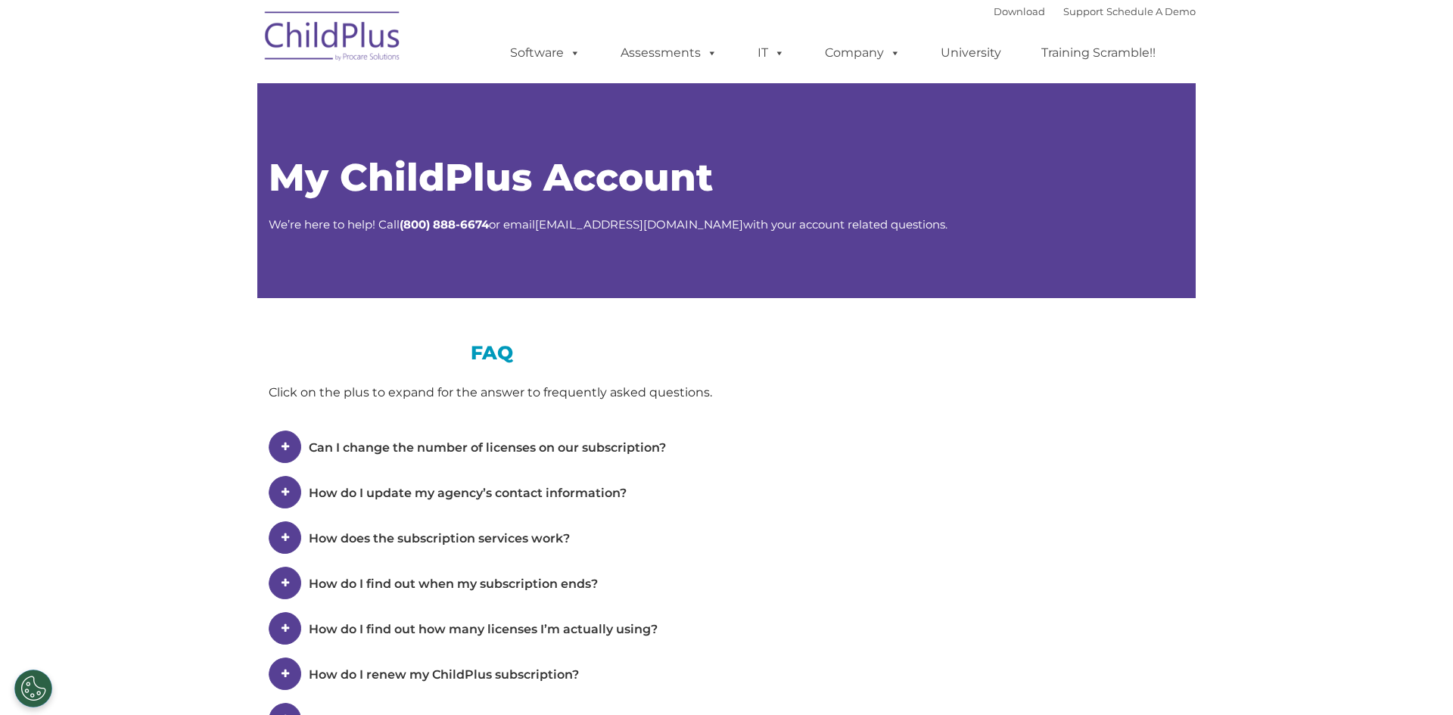
type input ""
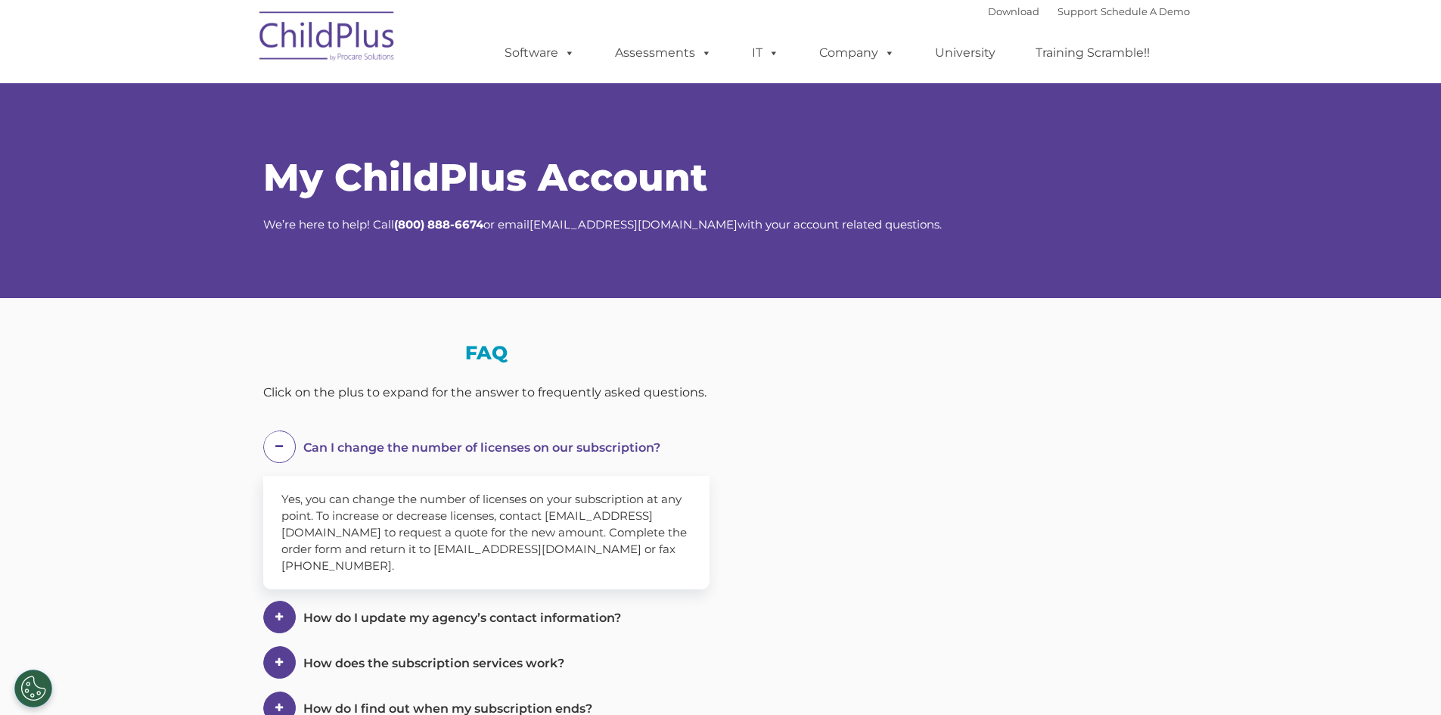
select select "MEDIUM"
